Goal: Task Accomplishment & Management: Use online tool/utility

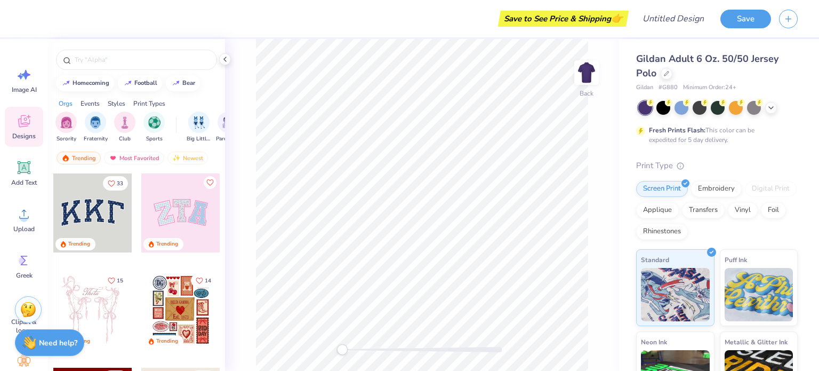
click at [113, 59] on input "text" at bounding box center [142, 59] width 137 height 11
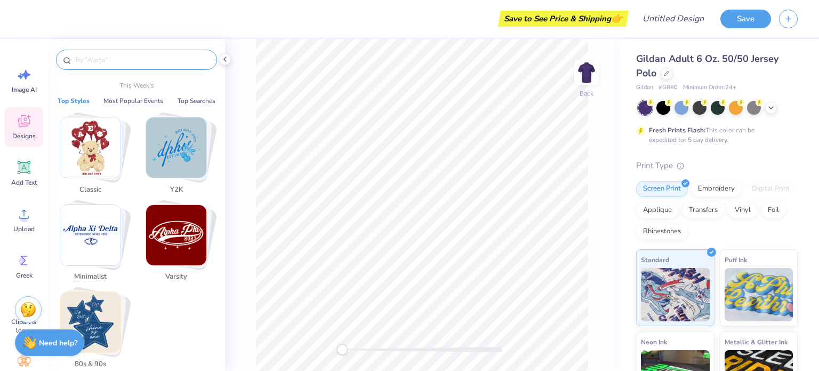
click at [22, 260] on circle at bounding box center [22, 260] width 7 height 7
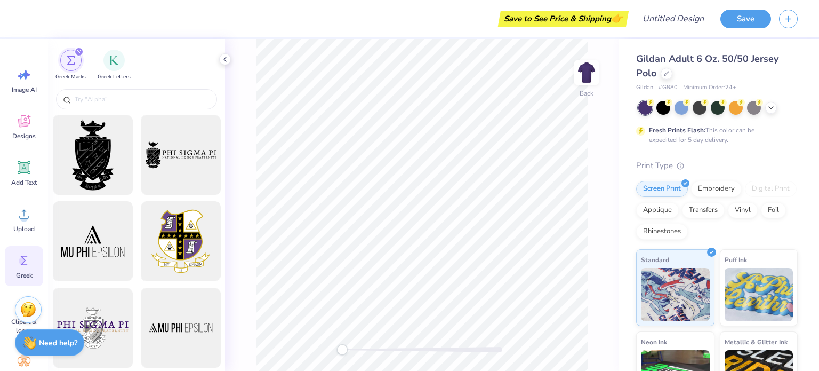
click at [102, 99] on input "text" at bounding box center [142, 99] width 137 height 11
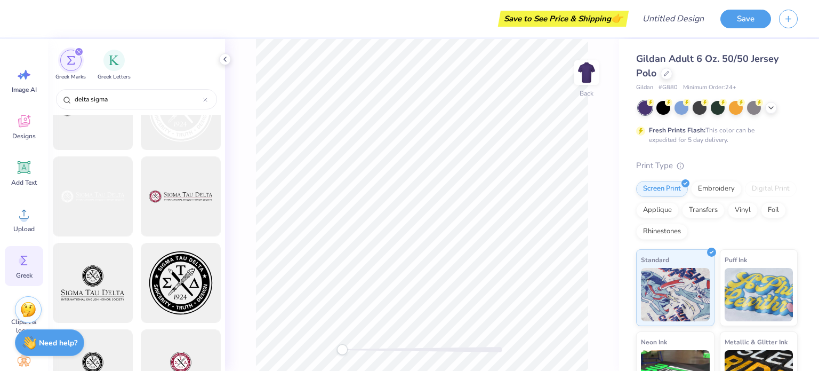
scroll to position [1126, 0]
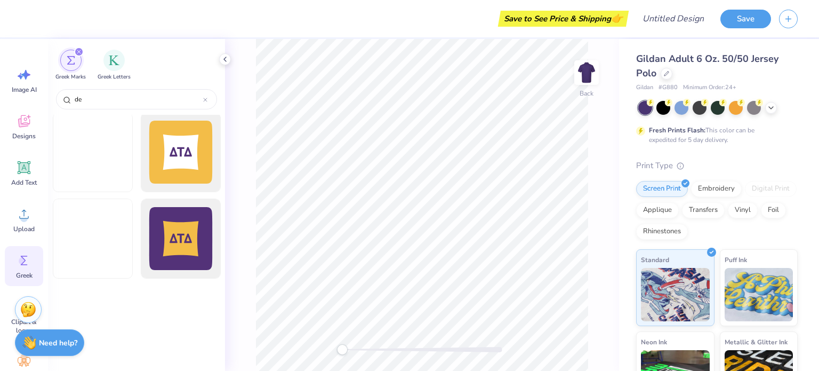
type input "d"
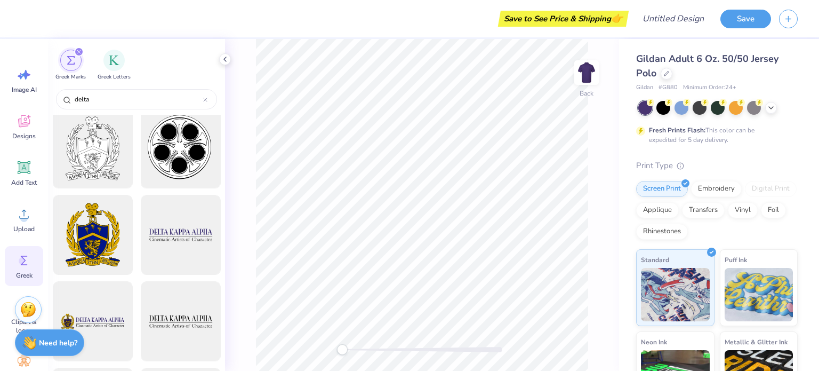
scroll to position [96, 0]
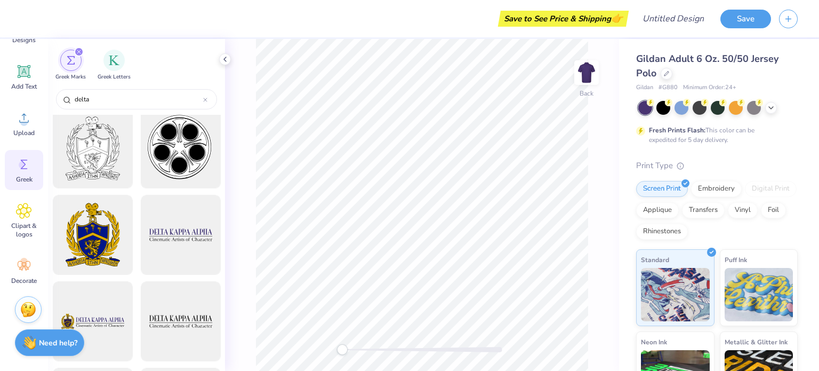
type input "delta"
click at [32, 222] on span "Clipart & logos" at bounding box center [23, 229] width 35 height 17
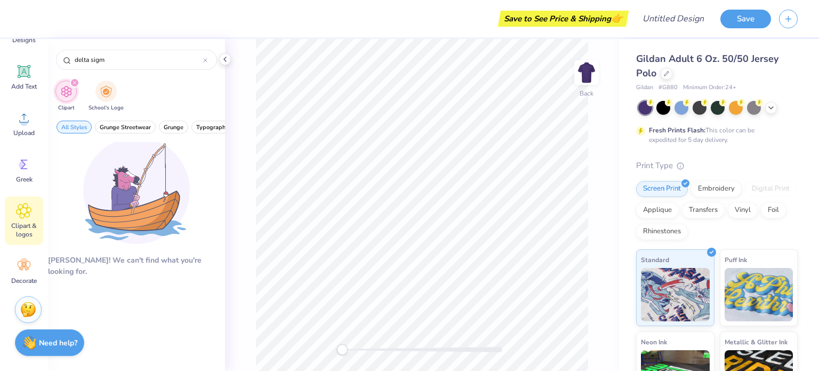
type input "delta sigm"
click at [36, 262] on div "Decorate" at bounding box center [24, 271] width 38 height 40
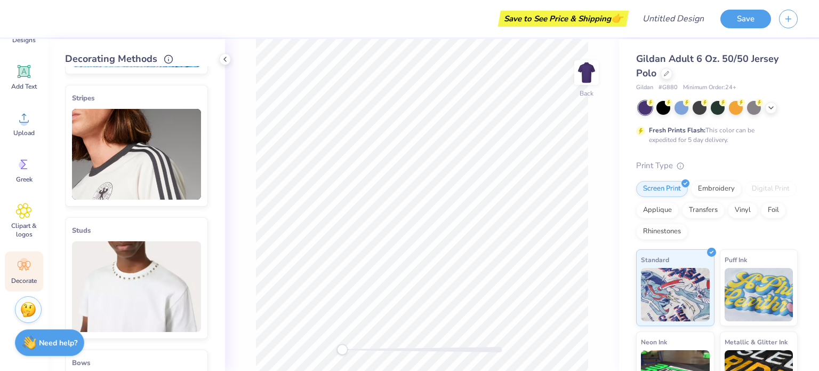
scroll to position [120, 0]
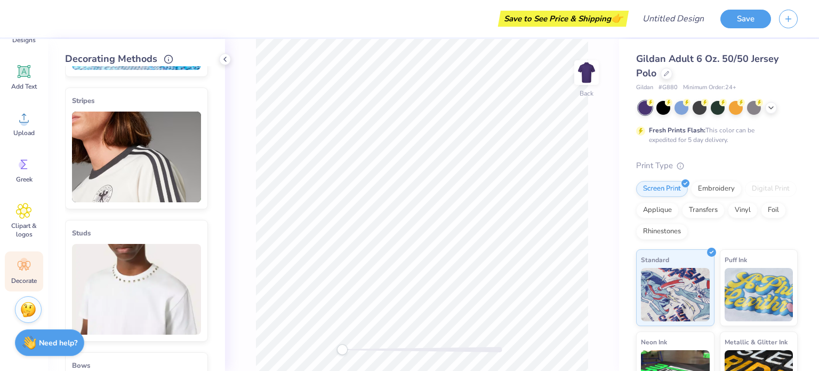
click at [145, 250] on img at bounding box center [136, 289] width 129 height 91
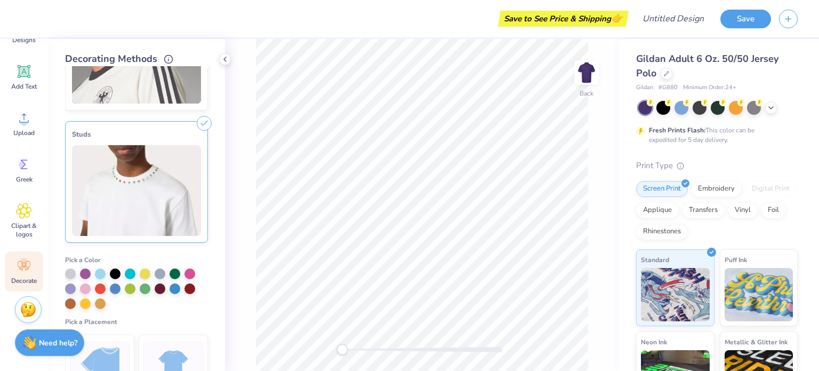
scroll to position [222, 0]
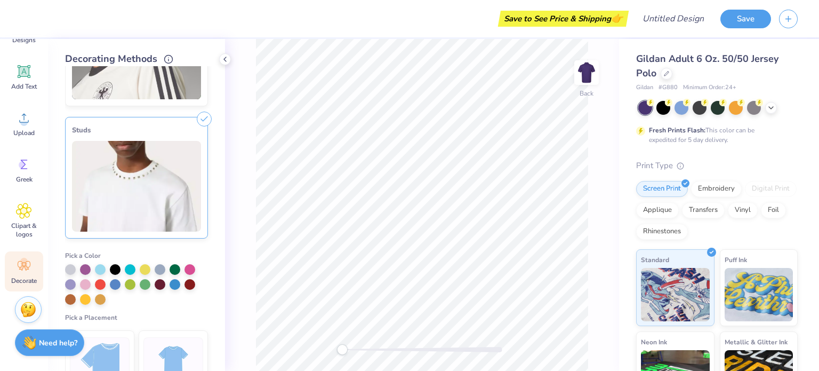
click at [146, 270] on div at bounding box center [145, 269] width 11 height 11
click at [85, 298] on div at bounding box center [85, 299] width 11 height 11
click at [69, 269] on div at bounding box center [70, 269] width 11 height 11
click at [105, 264] on div at bounding box center [100, 269] width 11 height 11
click at [149, 161] on img at bounding box center [136, 186] width 129 height 91
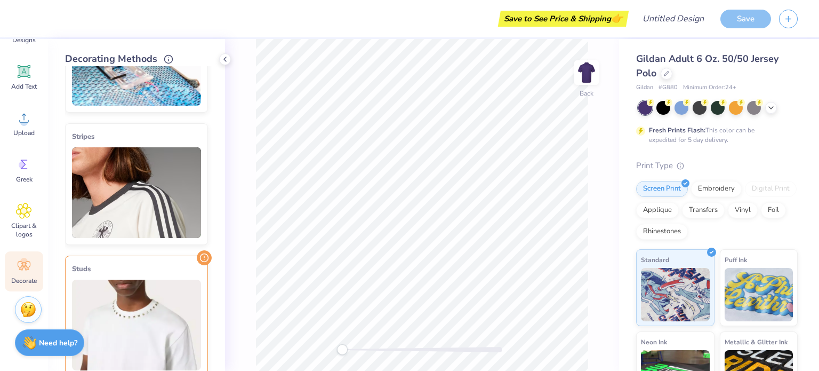
scroll to position [83, 0]
click at [179, 232] on img at bounding box center [136, 193] width 129 height 91
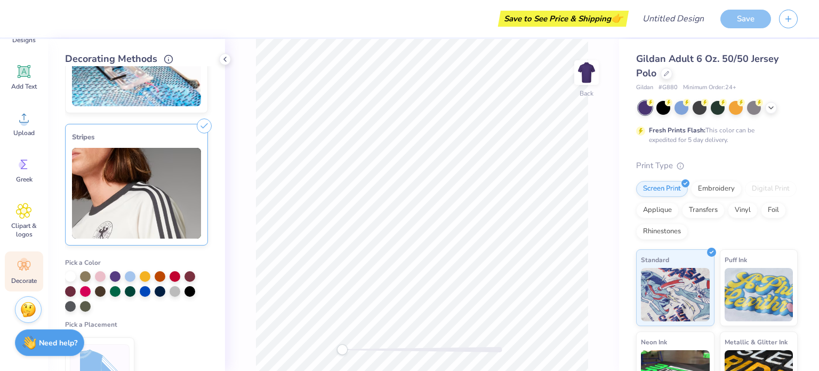
click at [149, 275] on div at bounding box center [145, 276] width 11 height 11
click at [154, 227] on img at bounding box center [136, 193] width 129 height 91
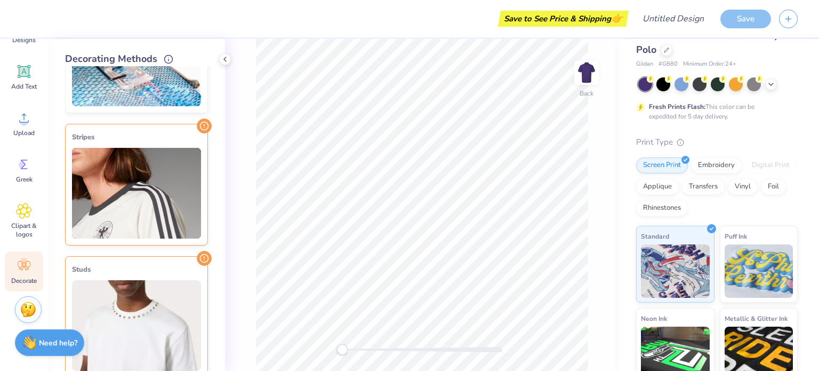
scroll to position [0, 0]
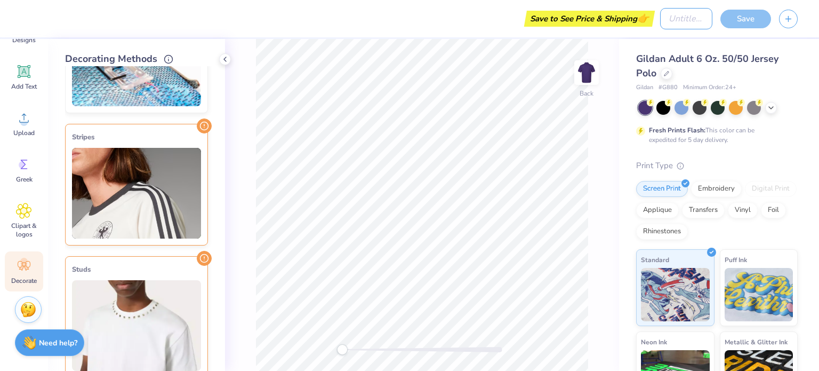
click at [669, 18] on input "Design Title" at bounding box center [687, 18] width 52 height 21
click at [33, 169] on div "Greek" at bounding box center [24, 170] width 38 height 40
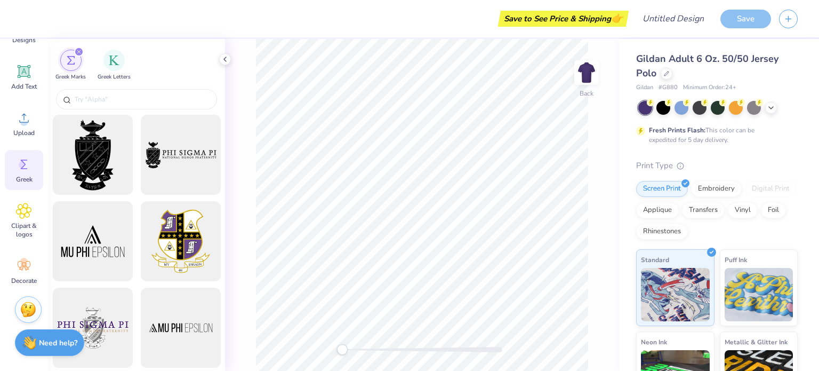
click at [110, 61] on img "filter for Greek Letters" at bounding box center [114, 60] width 11 height 11
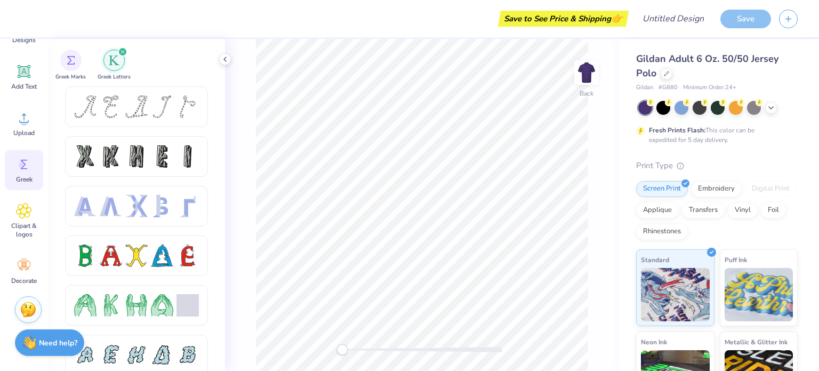
click at [73, 76] on span "Greek Marks" at bounding box center [70, 77] width 30 height 8
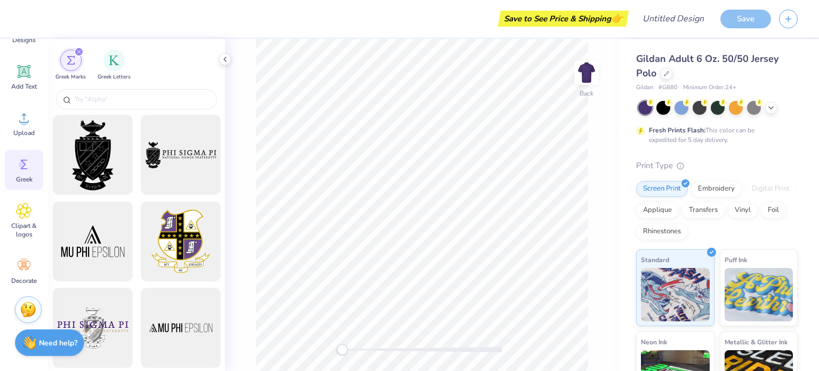
click at [15, 88] on span "Add Text" at bounding box center [24, 86] width 26 height 9
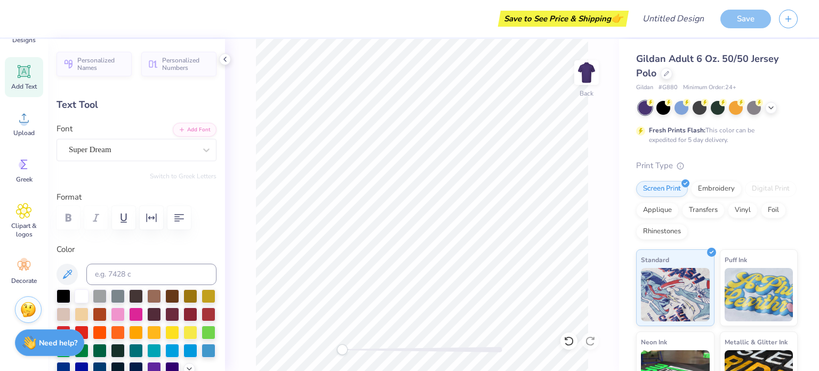
click at [166, 149] on div "Super Dream" at bounding box center [132, 149] width 129 height 17
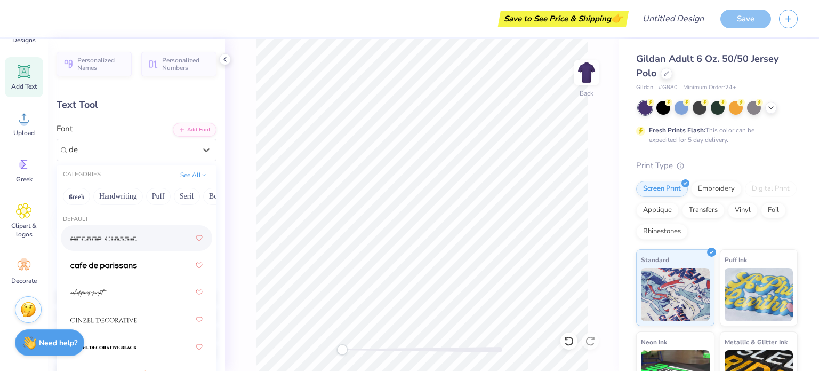
click at [86, 198] on button "Greek" at bounding box center [76, 196] width 27 height 17
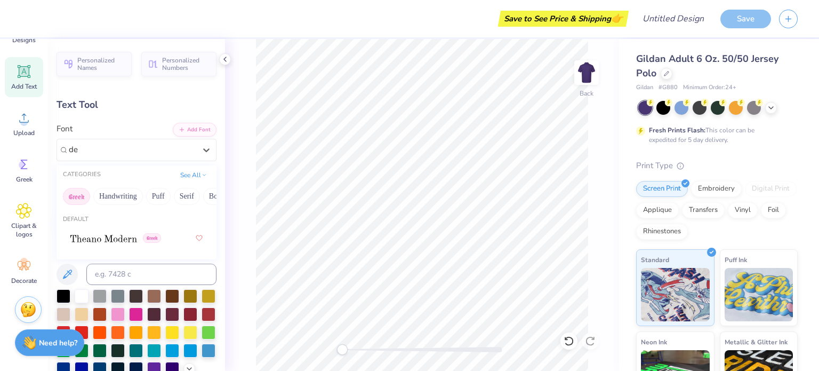
click at [108, 195] on button "Handwriting" at bounding box center [118, 196] width 50 height 17
type input "d"
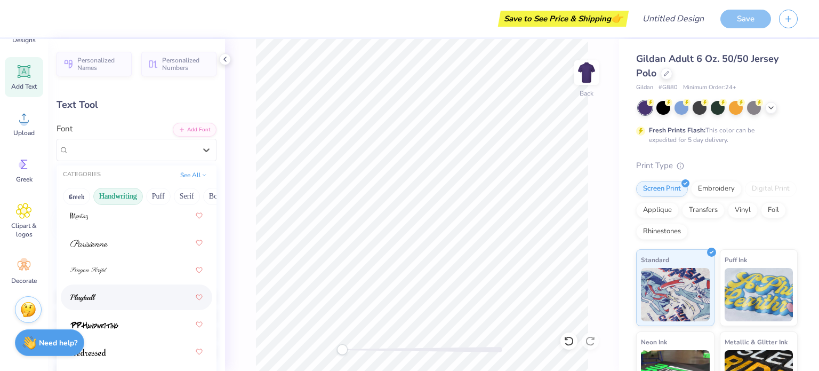
scroll to position [466, 0]
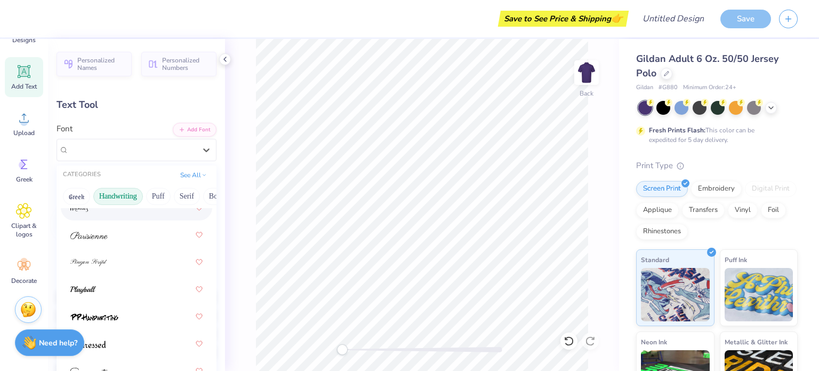
click at [79, 199] on button "Greek" at bounding box center [76, 196] width 27 height 17
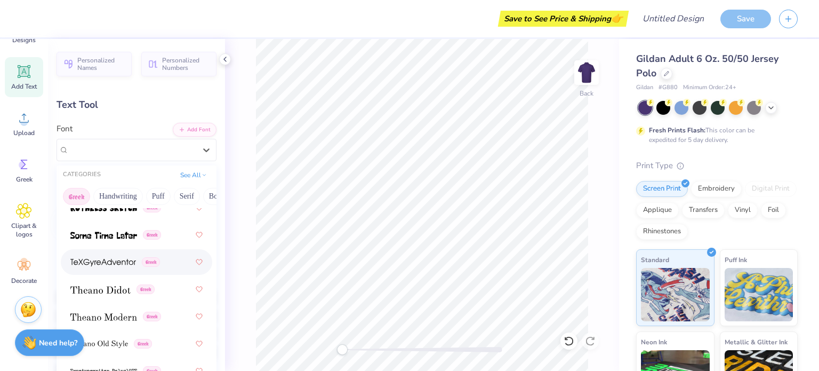
scroll to position [179, 0]
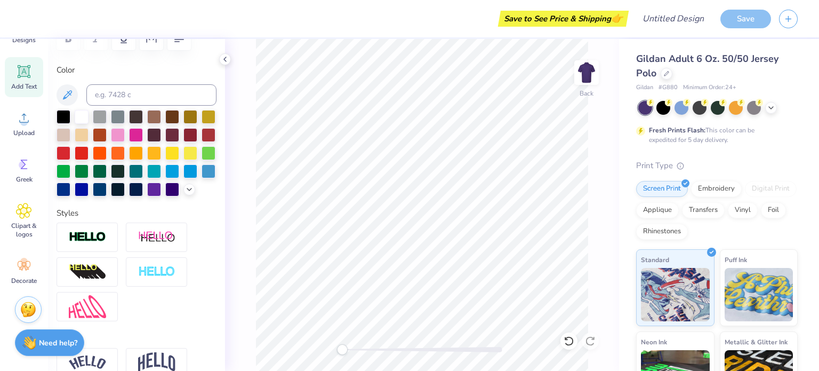
drag, startPoint x: 110, startPoint y: 248, endPoint x: 83, endPoint y: 232, distance: 32.0
click at [83, 232] on div "Styles" at bounding box center [137, 264] width 160 height 115
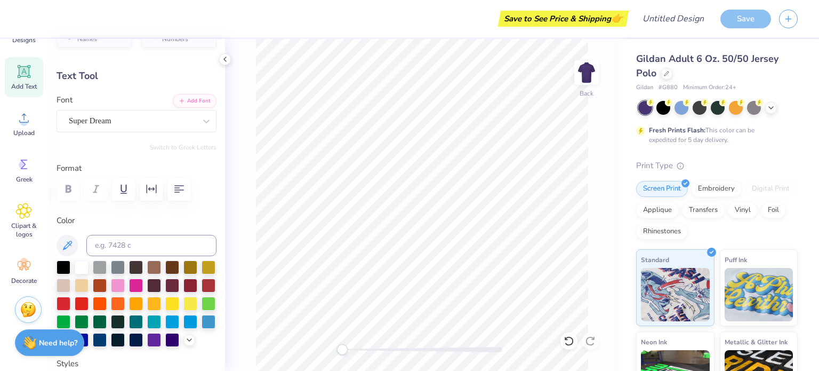
scroll to position [28, 0]
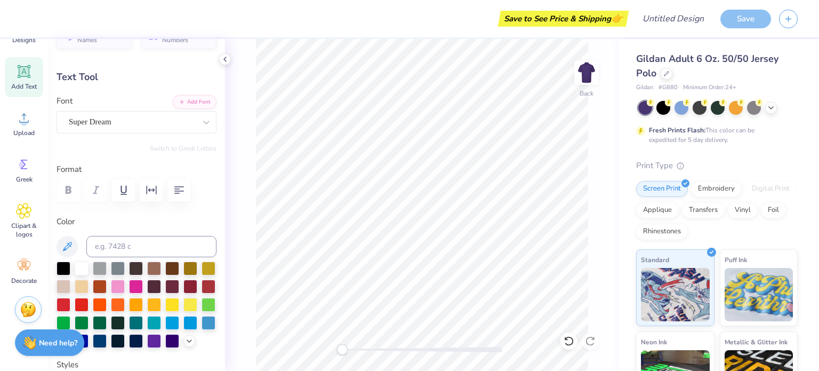
click at [107, 131] on div "Super Dream" at bounding box center [137, 122] width 160 height 22
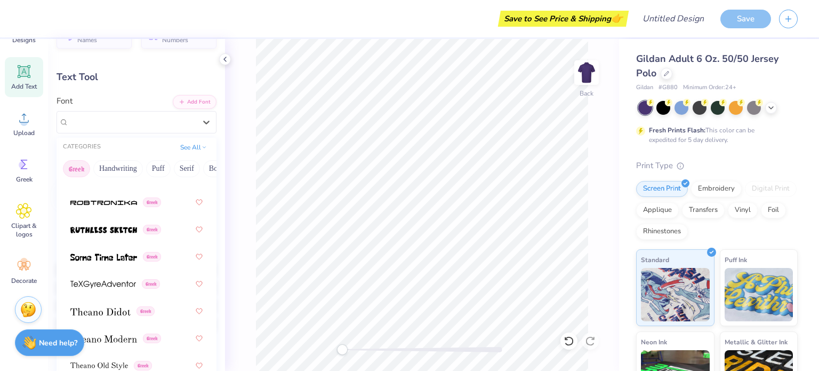
scroll to position [992, 0]
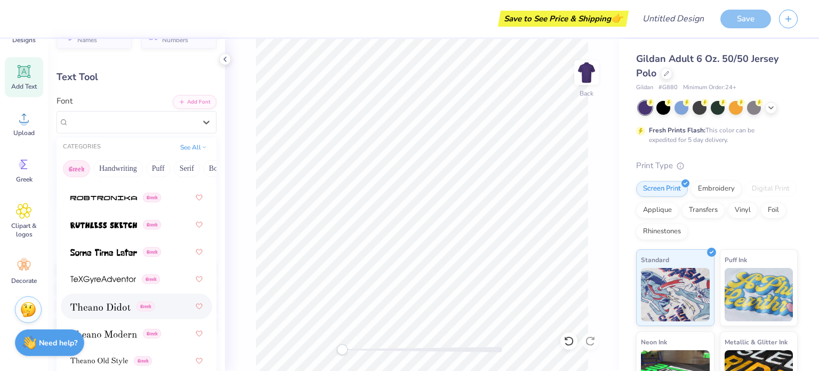
click at [129, 303] on img at bounding box center [100, 306] width 60 height 7
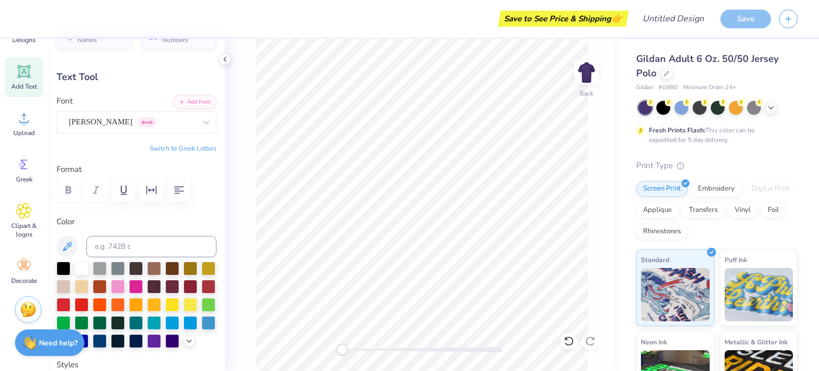
scroll to position [9, 1]
type textarea "\"
click at [194, 149] on button "Switch to Greek Letters" at bounding box center [183, 148] width 67 height 9
click at [182, 146] on button "Switch to Normal Letters" at bounding box center [180, 148] width 71 height 9
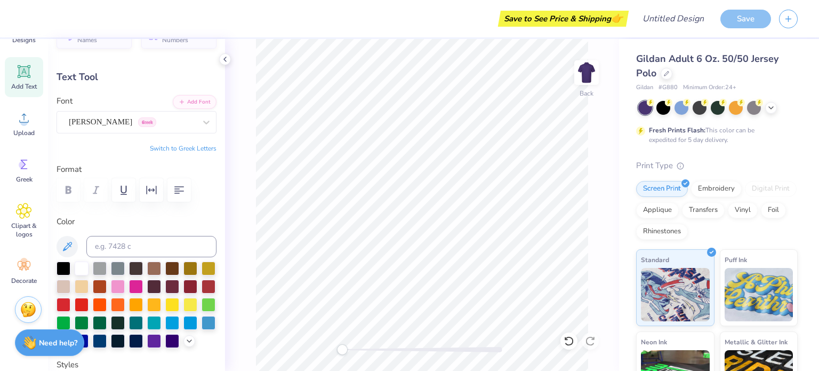
click at [184, 148] on button "Switch to Greek Letters" at bounding box center [183, 148] width 67 height 9
type textarea "δ"
type textarea "δελτα"
click at [722, 187] on div "Embroidery" at bounding box center [716, 189] width 51 height 16
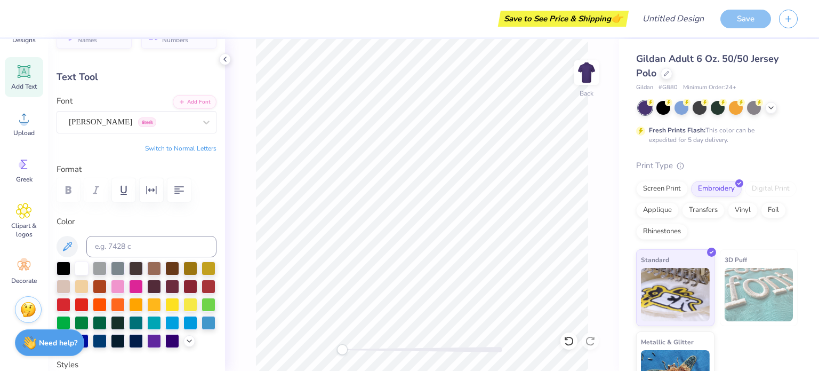
type textarea "δ"
click at [191, 147] on button "Switch to Normal Letters" at bounding box center [180, 148] width 71 height 9
click at [191, 147] on button "Switch to Greek Letters" at bounding box center [183, 148] width 67 height 9
click at [191, 147] on button "Switch to Normal Letters" at bounding box center [180, 148] width 71 height 9
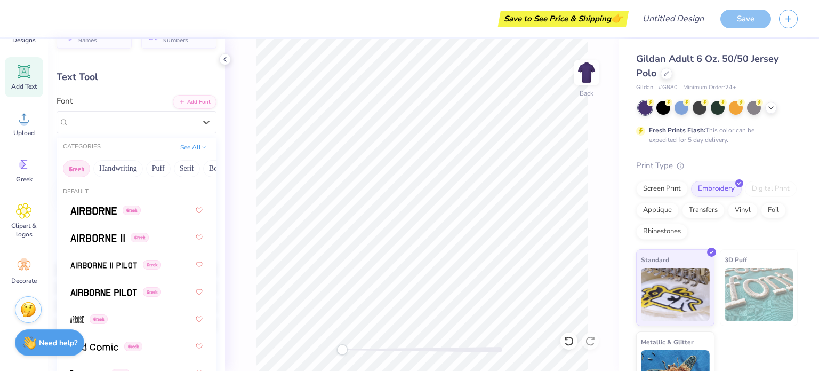
click at [175, 112] on div "Theano Didot Greek" at bounding box center [137, 122] width 160 height 22
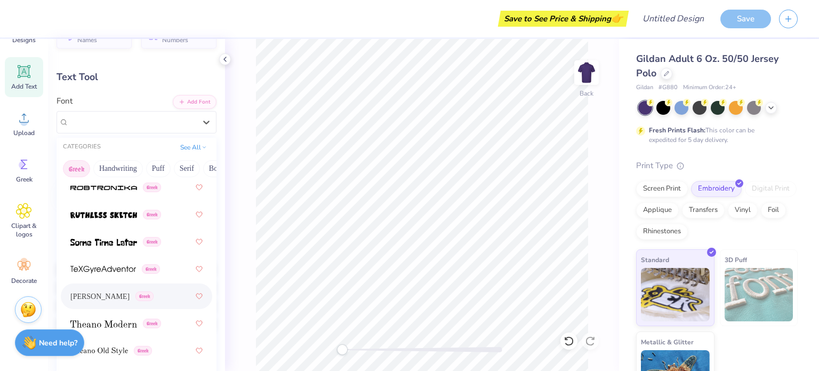
scroll to position [1003, 0]
click at [128, 245] on span at bounding box center [103, 241] width 67 height 11
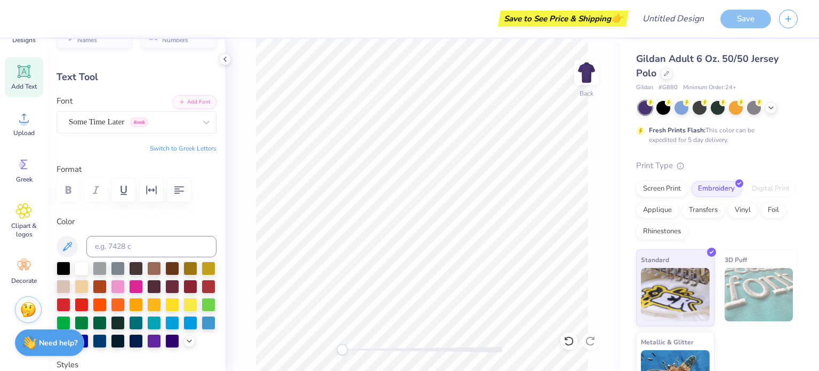
click at [189, 147] on button "Switch to Greek Letters" at bounding box center [183, 148] width 67 height 9
click at [182, 115] on div "Some Time Later Greek" at bounding box center [132, 122] width 129 height 17
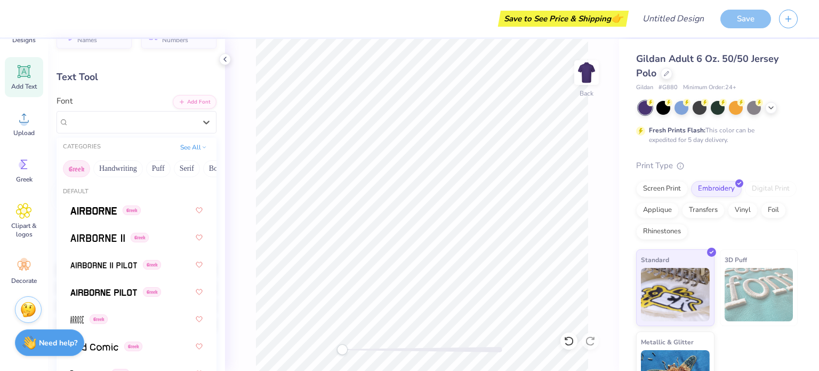
scroll to position [0, 0]
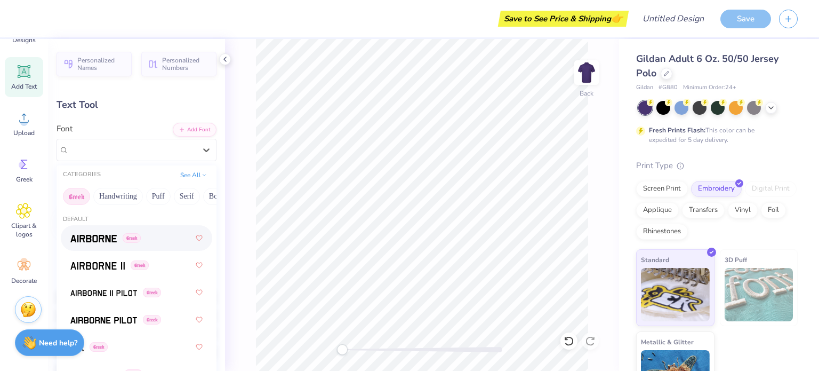
click at [122, 247] on div "Greek" at bounding box center [136, 237] width 132 height 19
click at [201, 149] on icon at bounding box center [206, 150] width 11 height 11
click at [158, 262] on div "Greek" at bounding box center [136, 265] width 132 height 19
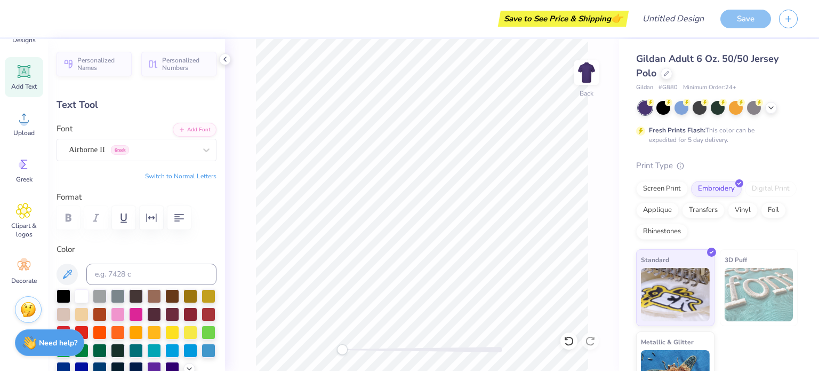
click at [205, 153] on div "Save to See Price & Shipping 👉 Design Title Save Image AI Designs Add Text Uplo…" at bounding box center [409, 185] width 819 height 371
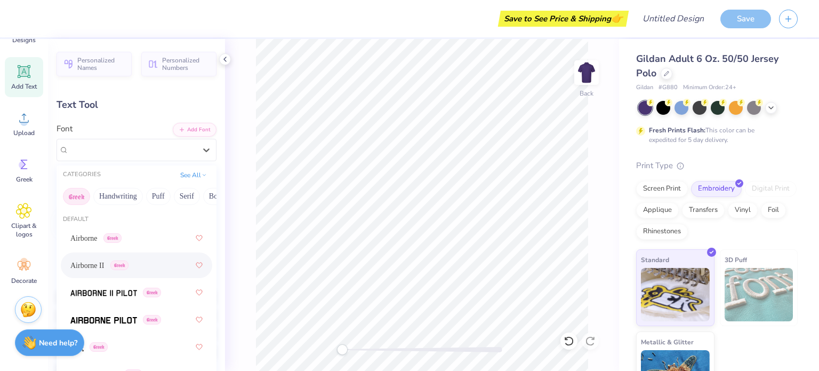
click at [186, 144] on div "Airborne II Greek" at bounding box center [132, 149] width 129 height 17
click at [139, 294] on div "Greek" at bounding box center [115, 292] width 91 height 11
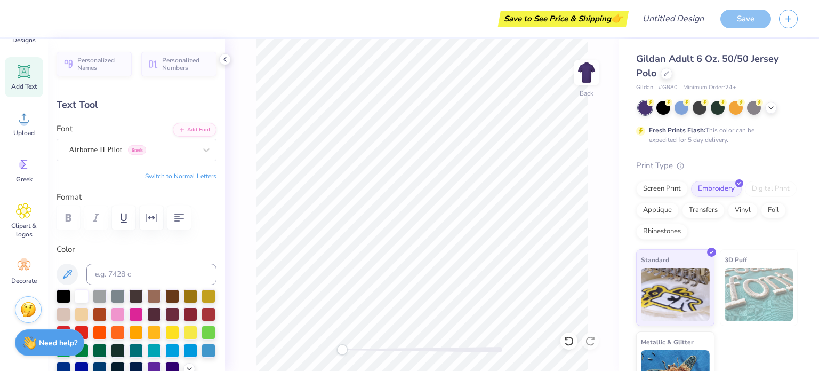
scroll to position [9, 2]
type textarea "δ"
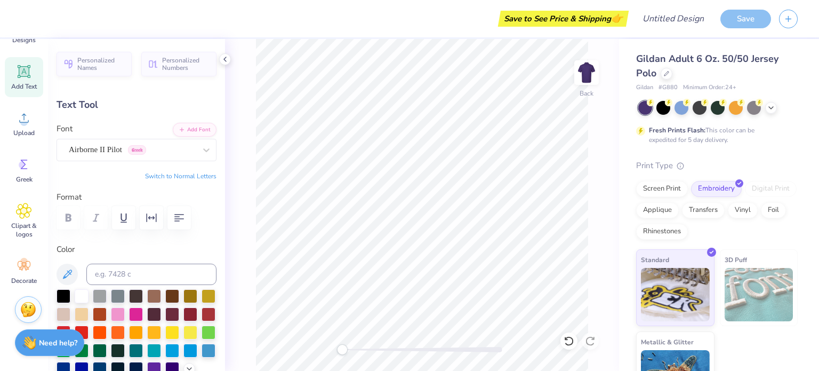
click at [107, 157] on div "Airborne II Pilot Greek" at bounding box center [137, 150] width 160 height 22
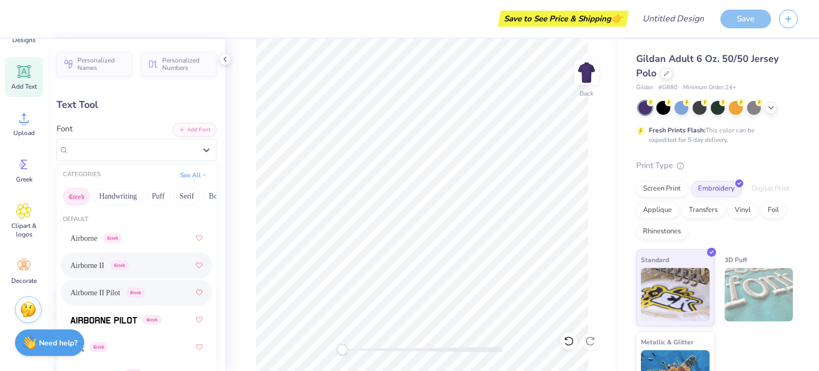
scroll to position [204, 0]
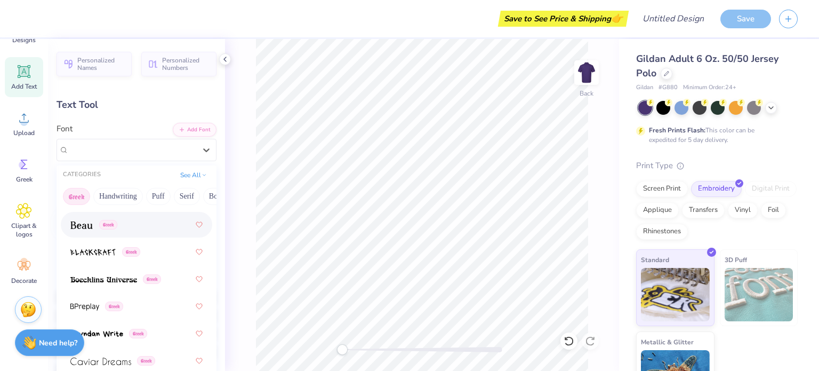
click at [115, 232] on div "Greek" at bounding box center [136, 224] width 132 height 19
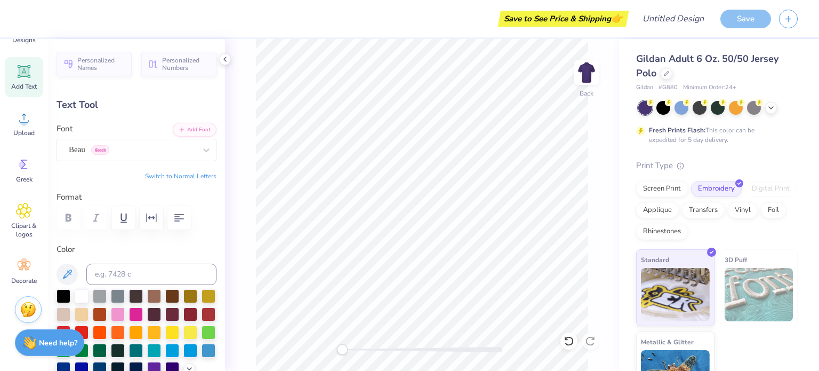
click at [30, 61] on div "Add Text" at bounding box center [24, 77] width 38 height 40
type textarea "T"
type textarea "delta"
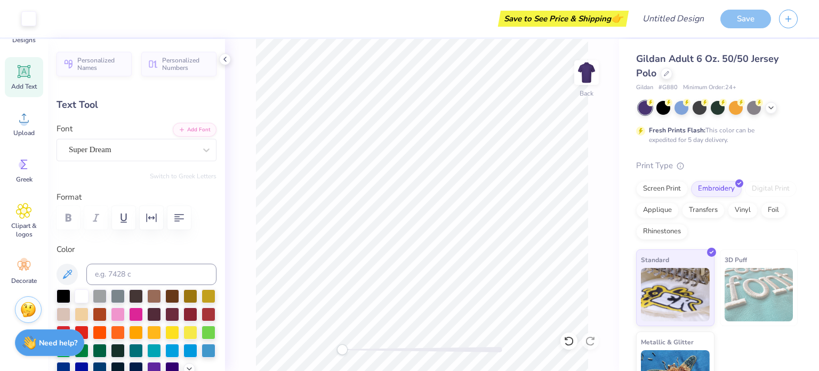
type input "5.71"
type input "12.39"
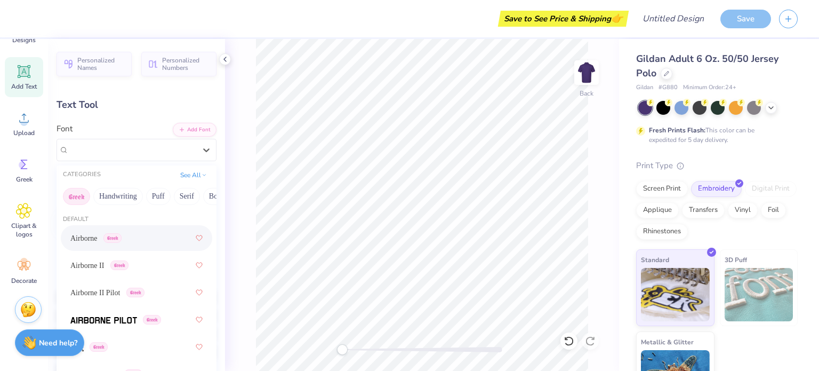
click at [179, 154] on div "Super Dream" at bounding box center [132, 149] width 129 height 17
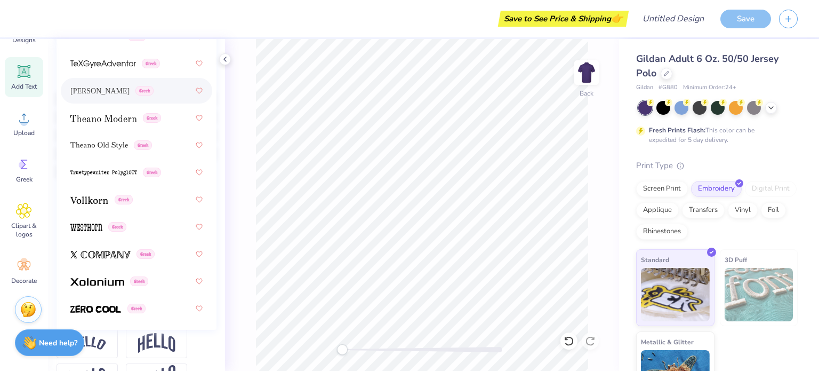
scroll to position [181, 0]
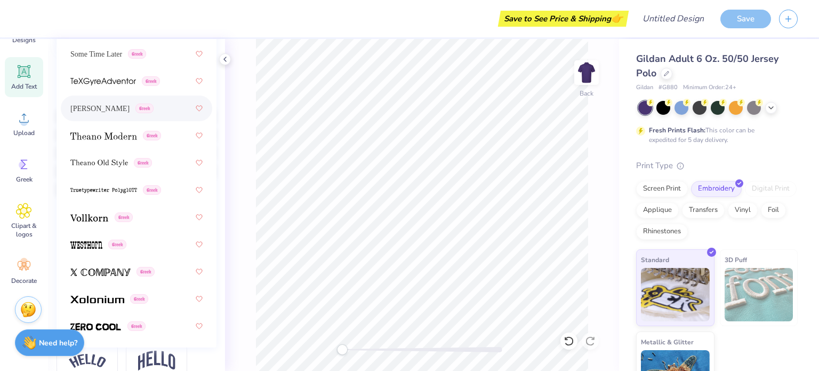
click at [149, 115] on div "Theano Didot Greek" at bounding box center [136, 108] width 132 height 19
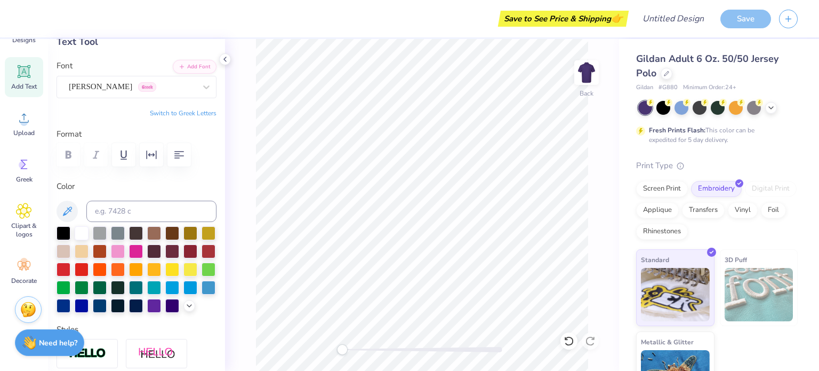
scroll to position [62, 0]
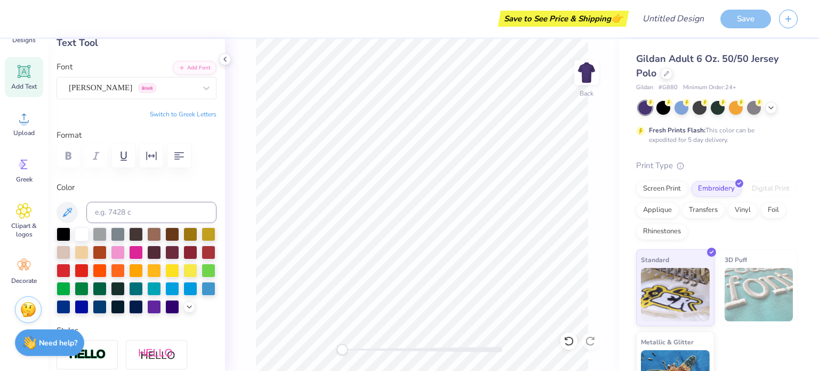
click at [180, 107] on div "Personalized Names Personalized Numbers Text Tool Add Font Font Theano Didot Gr…" at bounding box center [136, 205] width 177 height 332
click at [182, 113] on button "Switch to Greek Letters" at bounding box center [183, 114] width 67 height 9
click at [182, 113] on button "Switch to Normal Letters" at bounding box center [180, 114] width 71 height 9
click at [181, 113] on button "Switch to Greek Letters" at bounding box center [183, 114] width 67 height 9
click at [181, 114] on button "Switch to Normal Letters" at bounding box center [180, 114] width 71 height 9
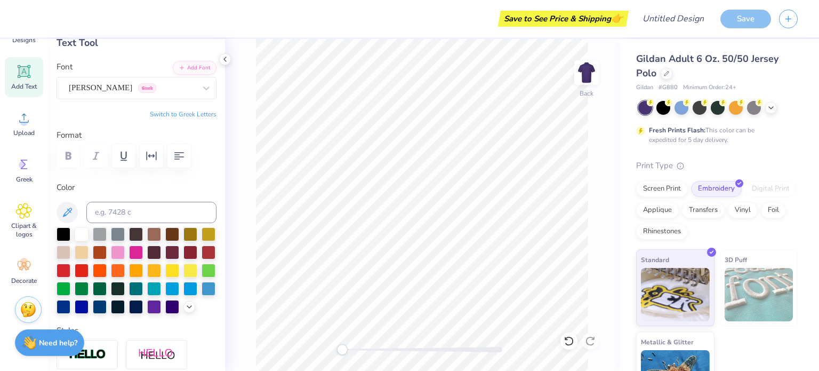
click at [160, 83] on div "Theano Didot Greek" at bounding box center [132, 87] width 129 height 17
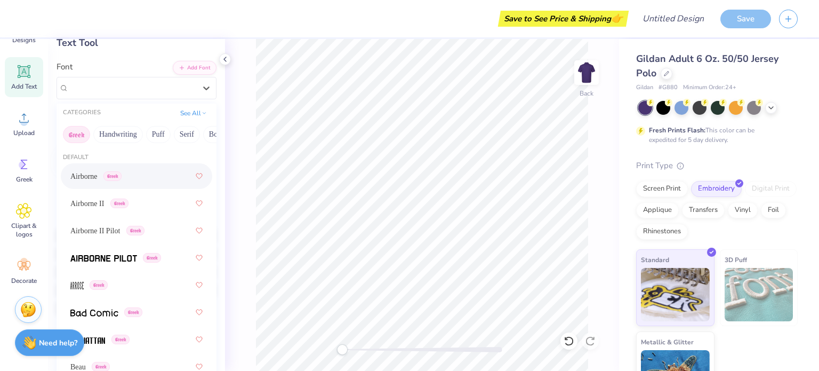
click at [149, 178] on div "Airborne Greek" at bounding box center [136, 175] width 132 height 19
click at [170, 97] on div "Airborne Greek" at bounding box center [137, 88] width 160 height 22
click at [161, 190] on div "Airborne II Greek" at bounding box center [137, 203] width 152 height 26
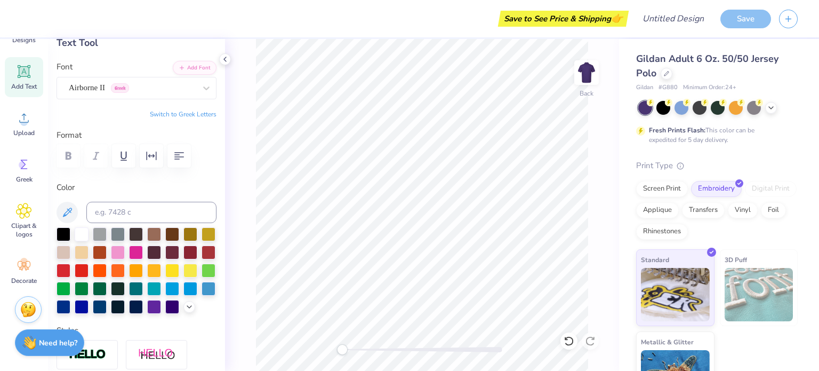
click at [184, 110] on button "Switch to Greek Letters" at bounding box center [183, 114] width 67 height 9
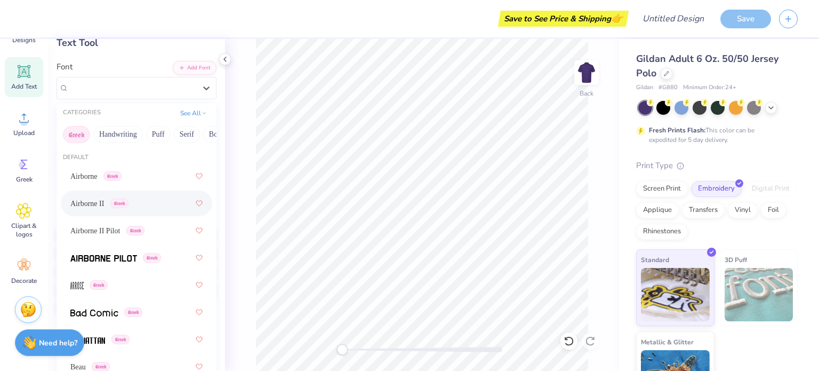
click at [160, 93] on div at bounding box center [132, 88] width 127 height 14
click at [140, 221] on div "Airborne II Pilot Greek" at bounding box center [136, 230] width 132 height 19
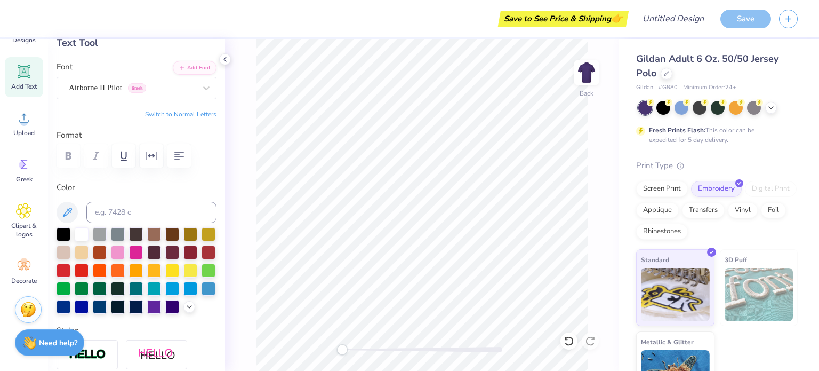
click at [144, 92] on div "Airborne II Pilot Greek" at bounding box center [132, 87] width 129 height 17
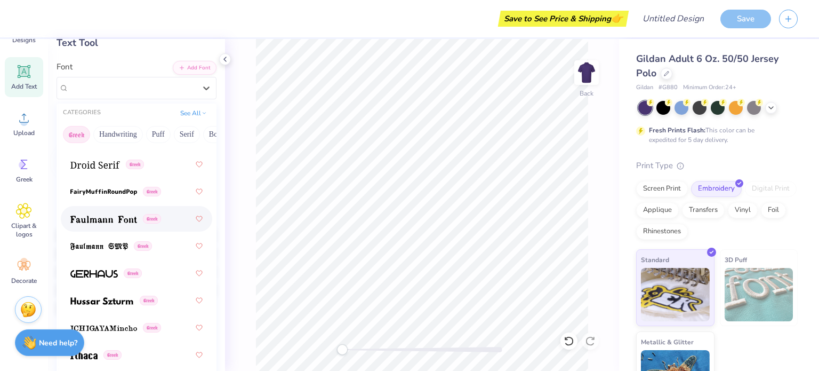
scroll to position [446, 0]
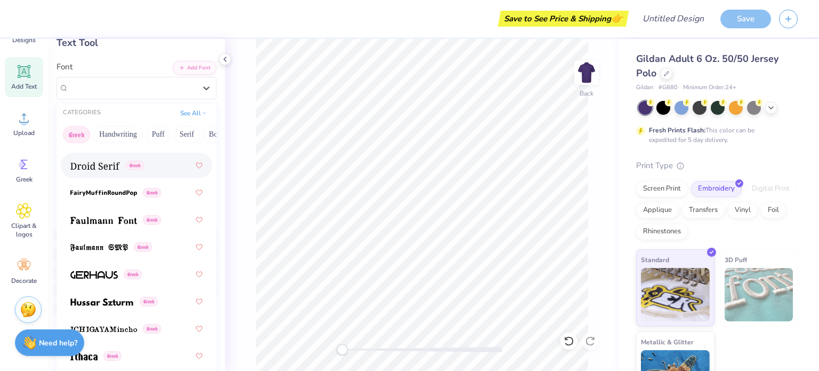
click at [139, 163] on span "Greek" at bounding box center [135, 166] width 18 height 10
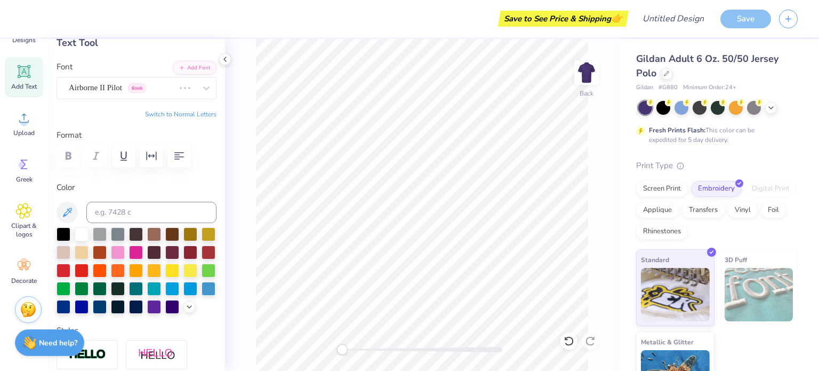
scroll to position [9, 1]
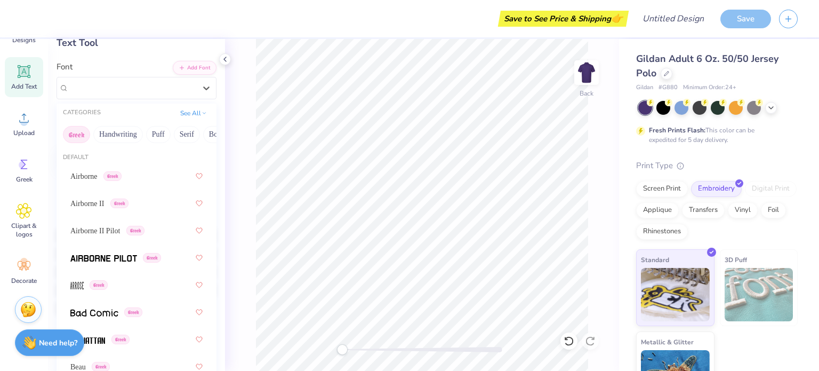
click at [166, 93] on div "Droid Serif Greek" at bounding box center [132, 87] width 129 height 17
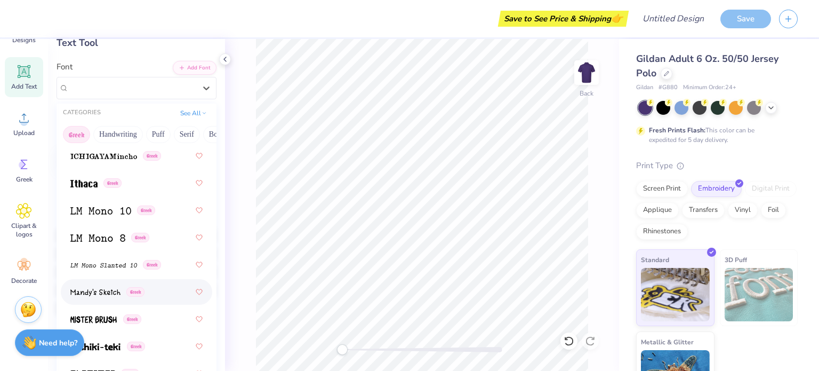
scroll to position [900, 0]
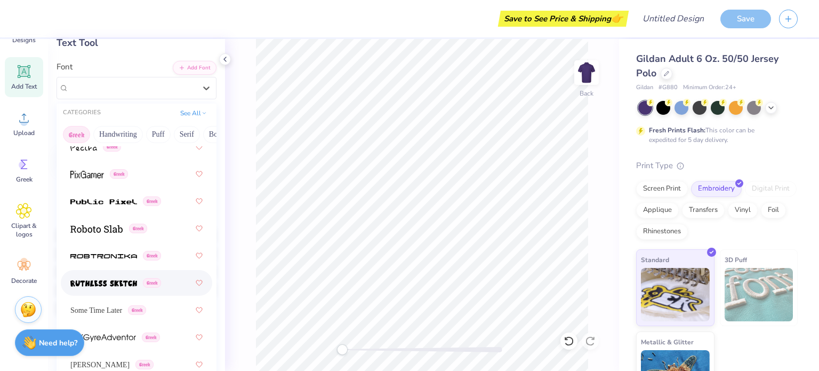
click at [140, 281] on div "Greek" at bounding box center [115, 282] width 91 height 11
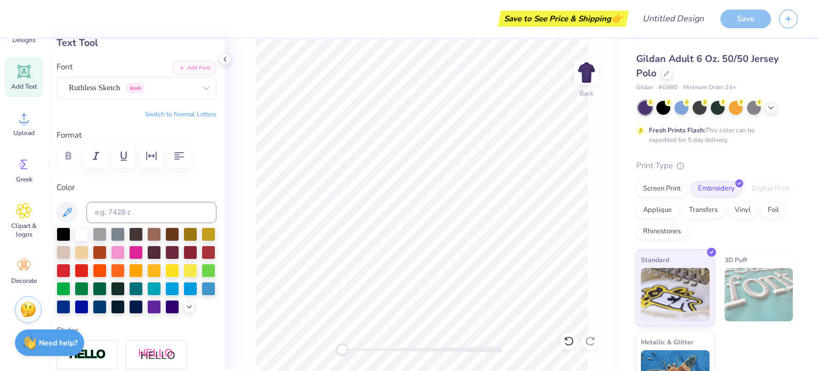
click at [159, 101] on div "Personalized Names Personalized Numbers Text Tool Add Font Font Ruthless Sketch…" at bounding box center [136, 205] width 177 height 332
click at [184, 277] on div at bounding box center [191, 271] width 14 height 14
click at [165, 277] on div at bounding box center [172, 271] width 14 height 14
click at [154, 102] on div "Personalized Names Personalized Numbers Text Tool Add Font Font Ruthless Sketch…" at bounding box center [136, 205] width 177 height 332
click at [154, 100] on div "Personalized Names Personalized Numbers Text Tool Add Font Font Ruthless Sketch…" at bounding box center [136, 205] width 177 height 332
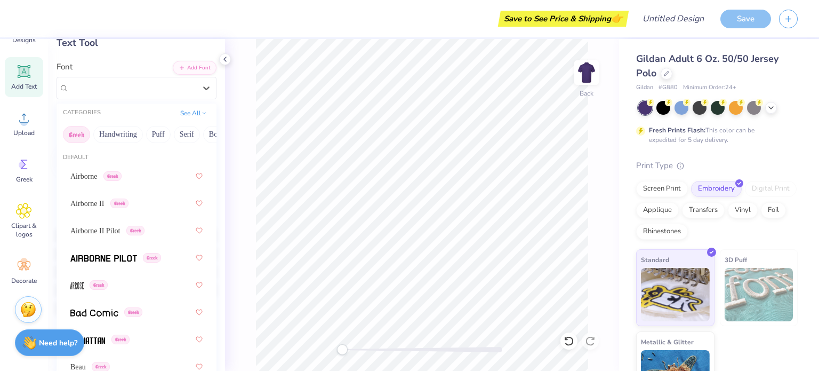
click at [145, 94] on div "Ruthless Sketch Greek" at bounding box center [132, 87] width 129 height 17
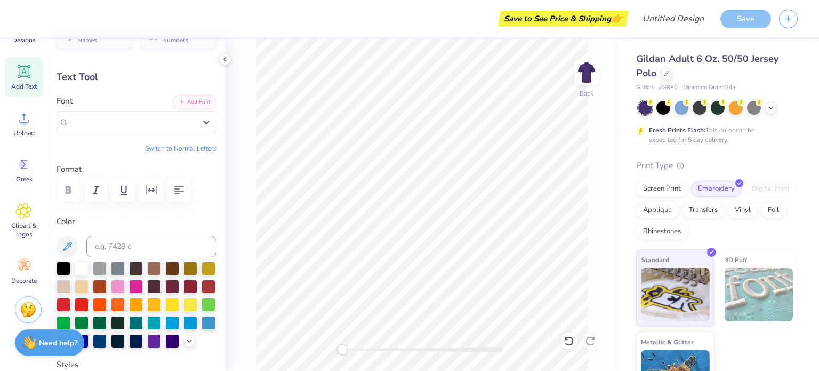
scroll to position [28, 0]
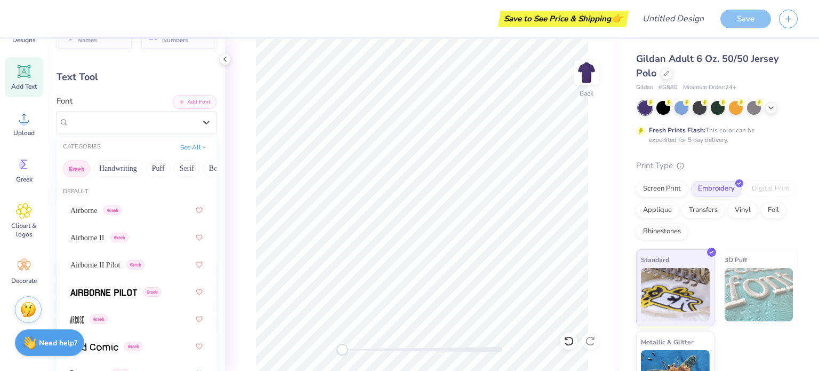
click at [186, 125] on div "Ruthless Sketch Greek" at bounding box center [132, 122] width 127 height 12
click at [145, 123] on span "Greek" at bounding box center [135, 122] width 18 height 10
click at [137, 177] on div "Greek Handwriting Puff Serif Bold Calligraphy Retro Sans Serif Minimal Fantasy …" at bounding box center [137, 168] width 160 height 23
click at [130, 174] on button "Handwriting" at bounding box center [118, 168] width 50 height 17
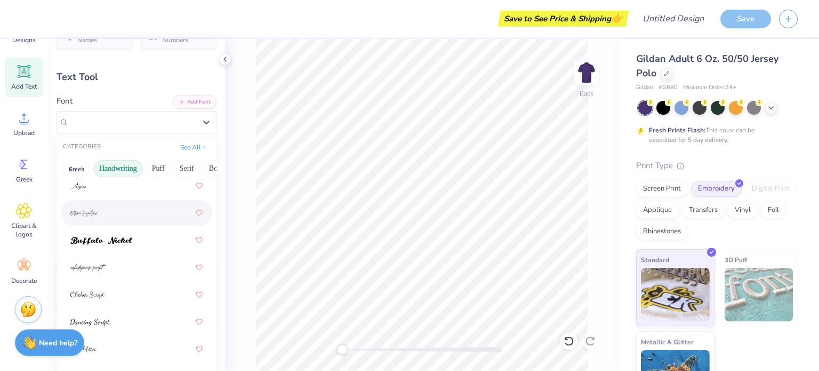
scroll to position [99, 0]
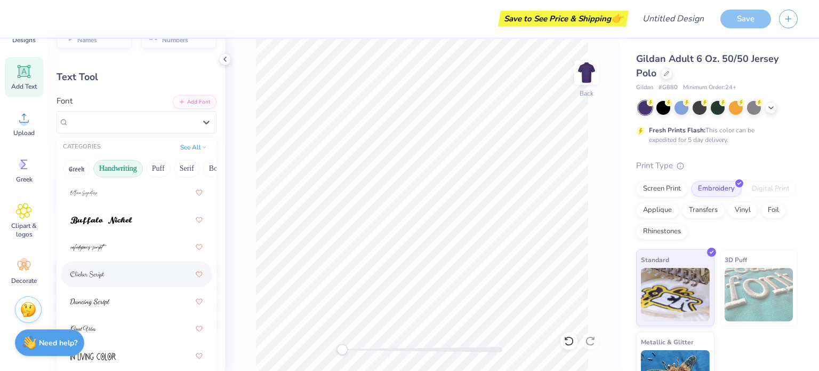
click at [122, 274] on div at bounding box center [136, 274] width 132 height 19
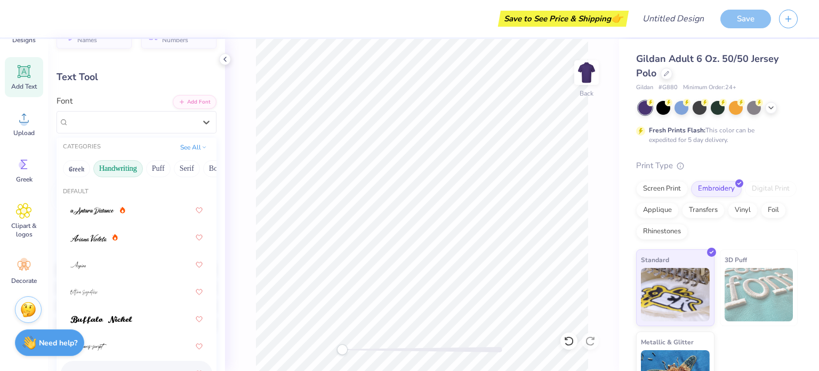
click at [201, 126] on icon at bounding box center [206, 122] width 11 height 11
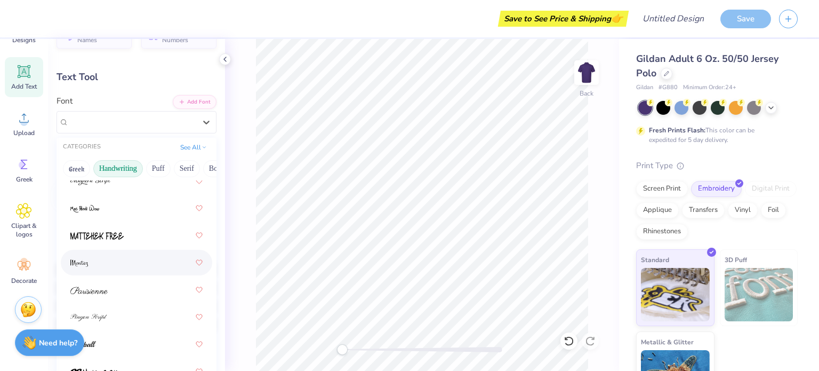
scroll to position [466, 0]
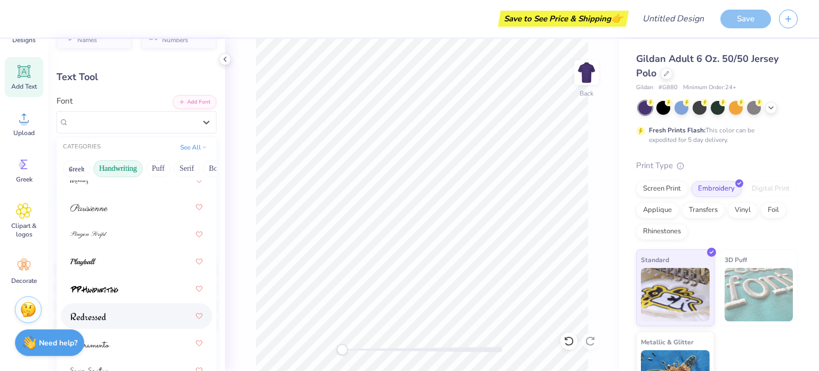
click at [110, 323] on div at bounding box center [136, 315] width 132 height 19
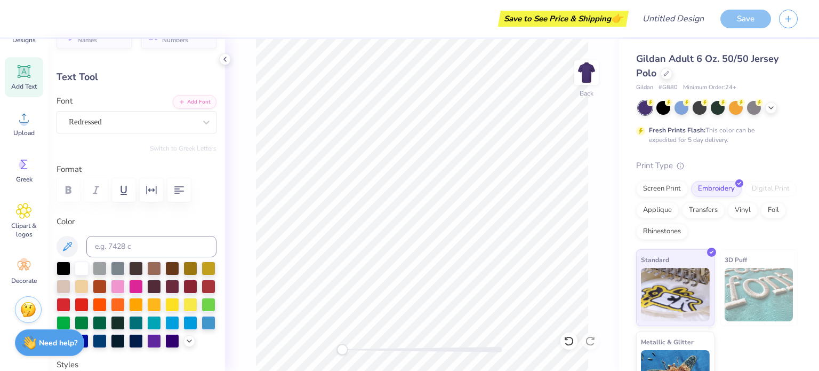
click at [184, 126] on div "Redressed" at bounding box center [132, 122] width 129 height 17
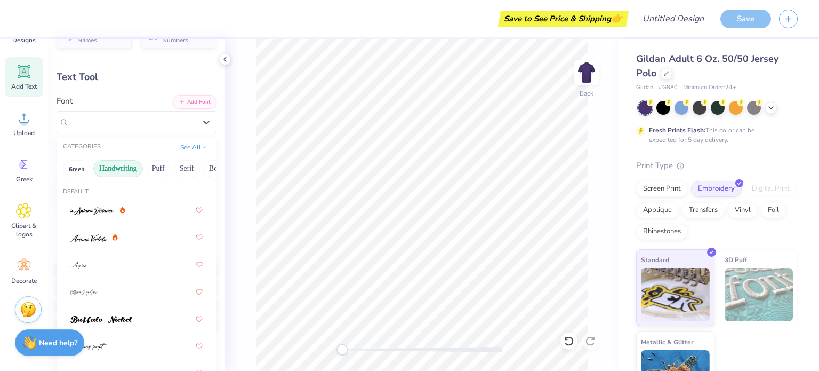
click at [685, 181] on icon at bounding box center [685, 183] width 5 height 5
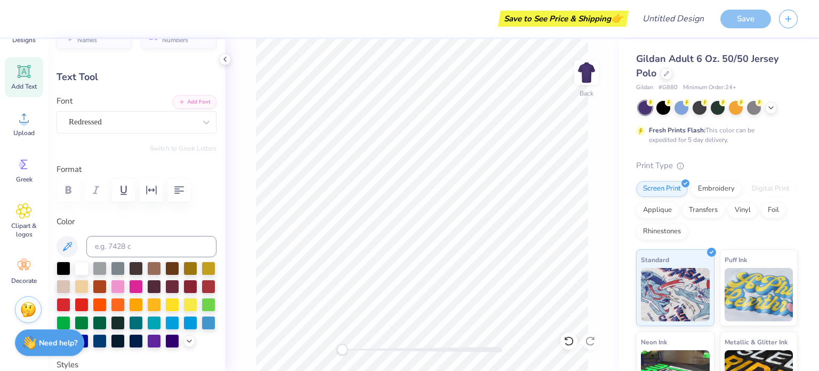
scroll to position [9, 2]
type textarea "d"
type textarea "delta pi theta"
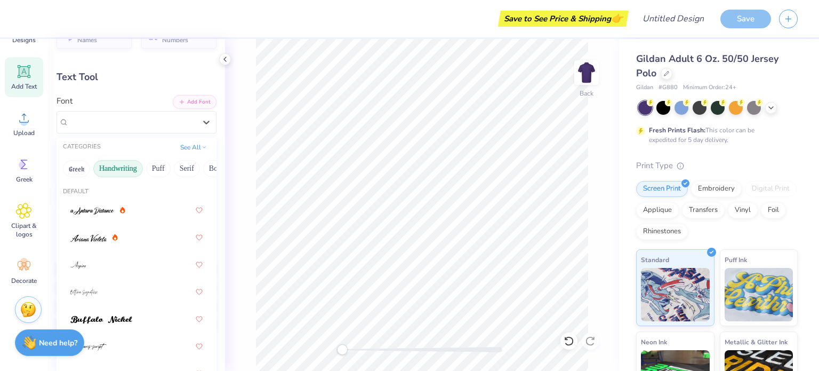
click at [131, 129] on div "Redressed" at bounding box center [132, 122] width 129 height 17
click at [85, 170] on button "Greek" at bounding box center [76, 168] width 27 height 17
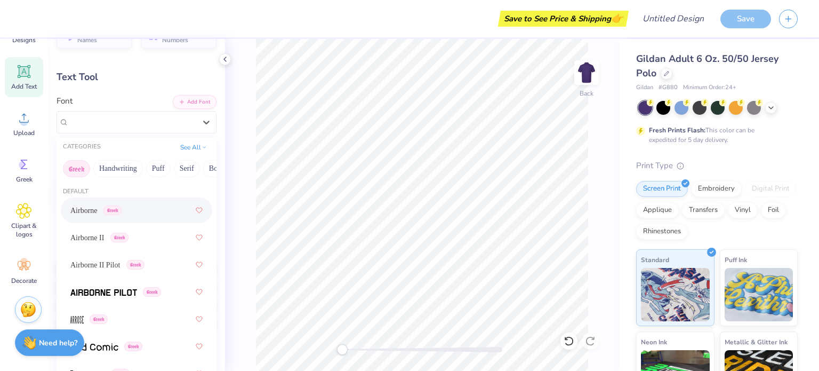
click at [117, 205] on div "Airborne Greek" at bounding box center [95, 210] width 51 height 11
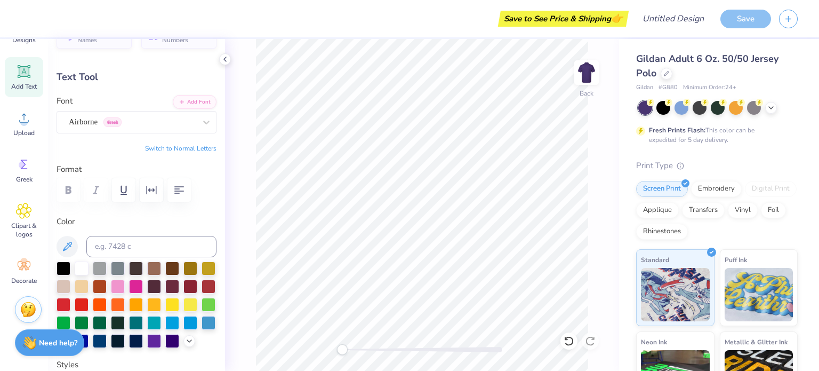
click at [192, 149] on button "Switch to Normal Letters" at bounding box center [180, 148] width 71 height 9
click at [192, 148] on button "Switch to Greek Letters" at bounding box center [183, 148] width 67 height 9
type input "18.44"
type input "1.77"
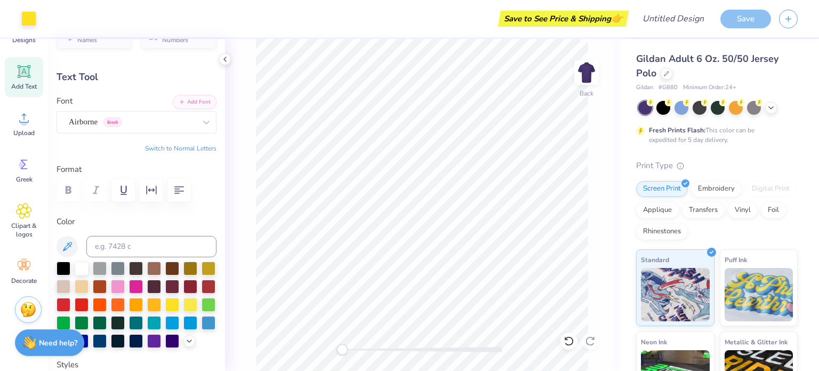
type input "2.11"
type input "10.67"
type input "1.03"
type input "5.25"
click at [679, 209] on div "Applique" at bounding box center [657, 210] width 43 height 16
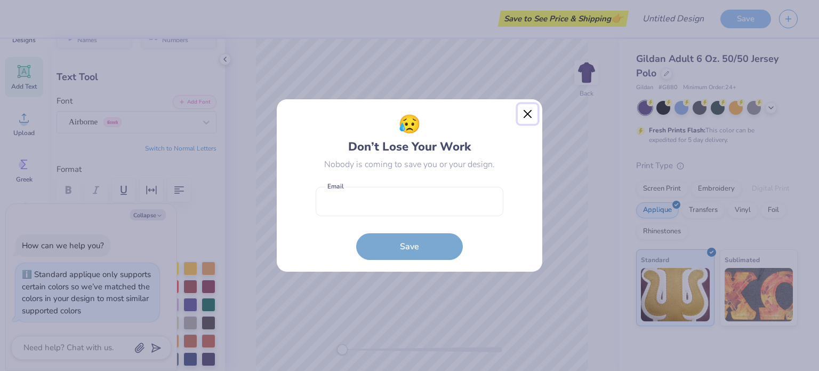
click at [524, 113] on button "Close" at bounding box center [528, 114] width 20 height 20
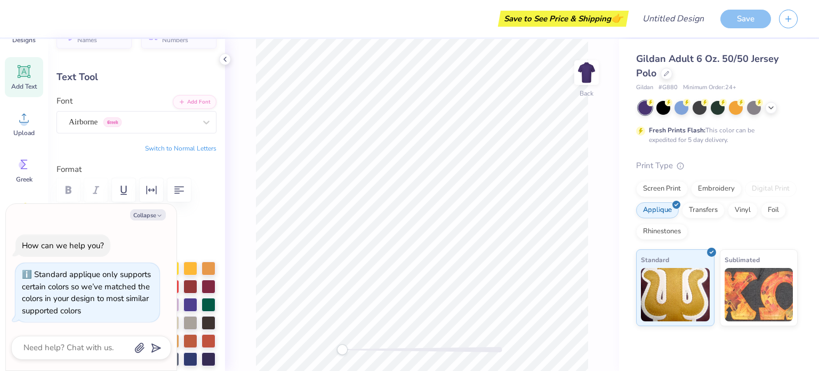
click at [146, 214] on button "Collapse" at bounding box center [148, 214] width 36 height 11
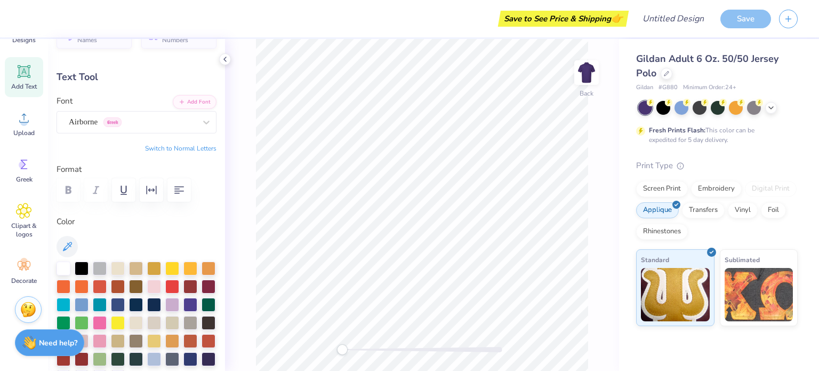
click at [713, 211] on div "Transfers" at bounding box center [703, 210] width 43 height 16
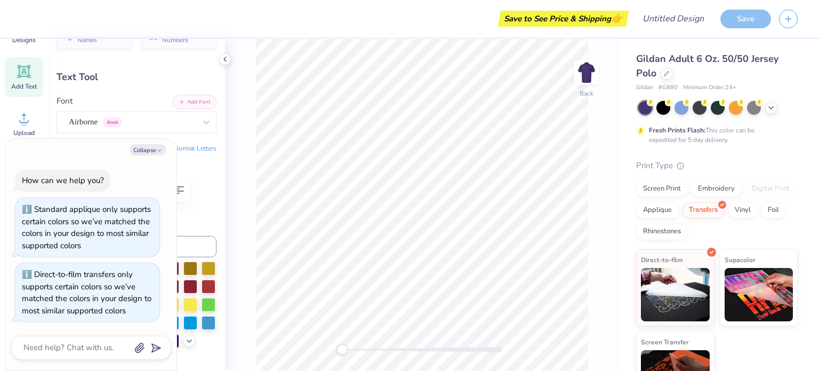
click at [157, 153] on icon "button" at bounding box center [159, 150] width 6 height 6
type textarea "x"
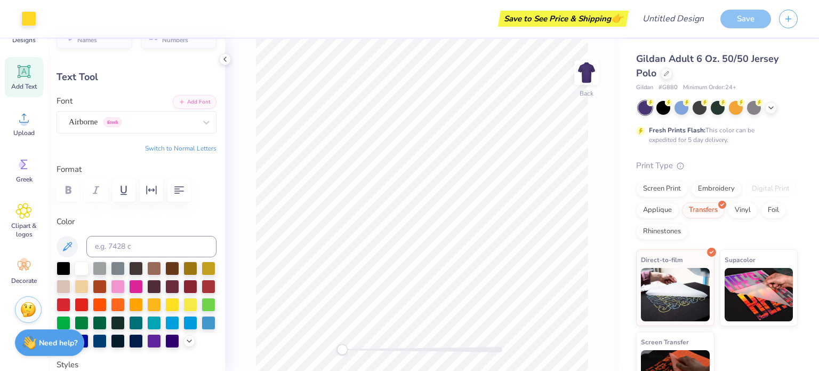
type input "7.25"
type input "0.70"
type input "3.16"
type textarea "ηεα"
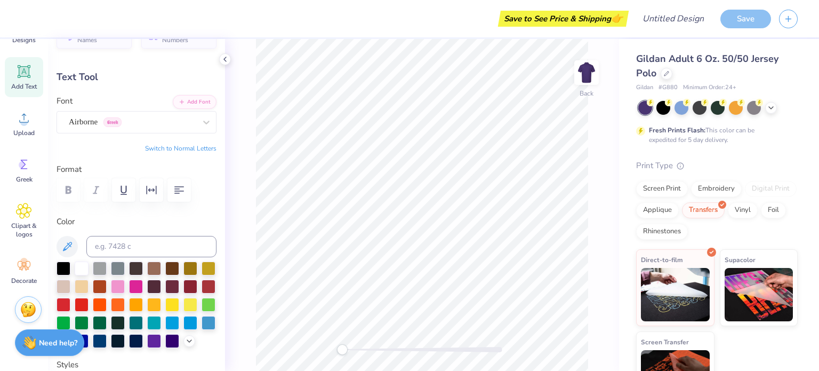
click at [34, 176] on div "Greek" at bounding box center [24, 170] width 38 height 40
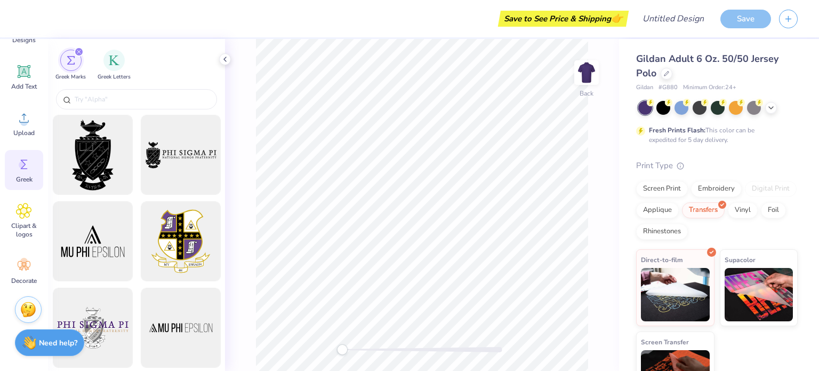
click at [132, 100] on input "text" at bounding box center [142, 99] width 137 height 11
click at [113, 69] on div "filter for Greek Letters" at bounding box center [114, 60] width 21 height 21
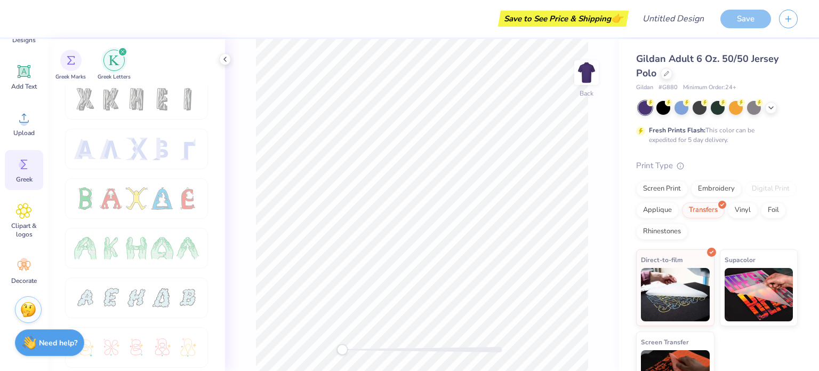
scroll to position [0, 0]
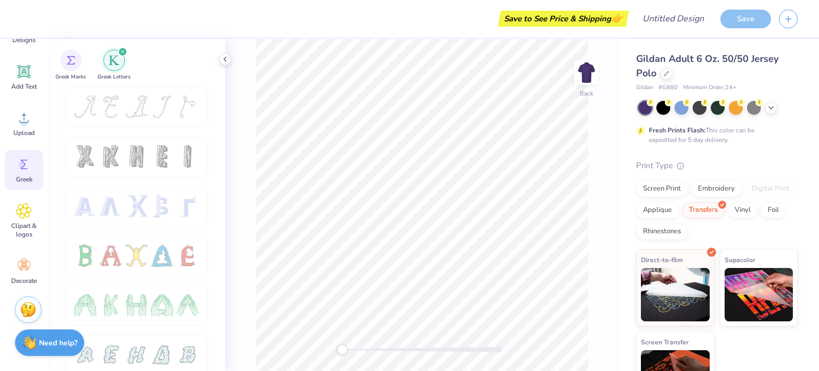
click at [30, 254] on div "Decorate" at bounding box center [24, 271] width 38 height 40
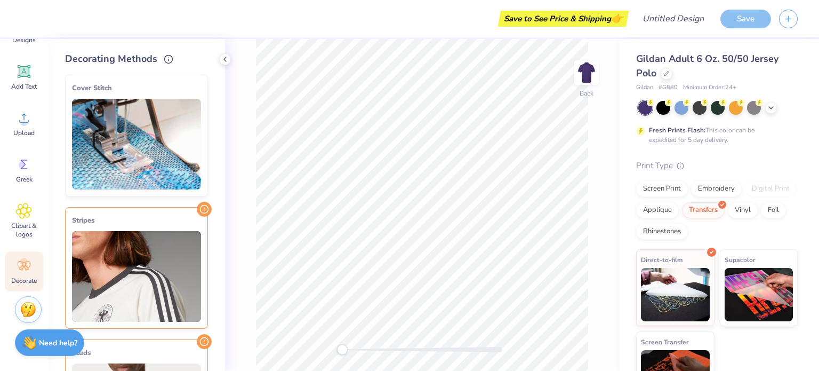
click at [115, 235] on img at bounding box center [136, 276] width 129 height 91
click at [96, 277] on img at bounding box center [136, 276] width 129 height 91
click at [29, 244] on div "Clipart & logos" at bounding box center [24, 220] width 38 height 49
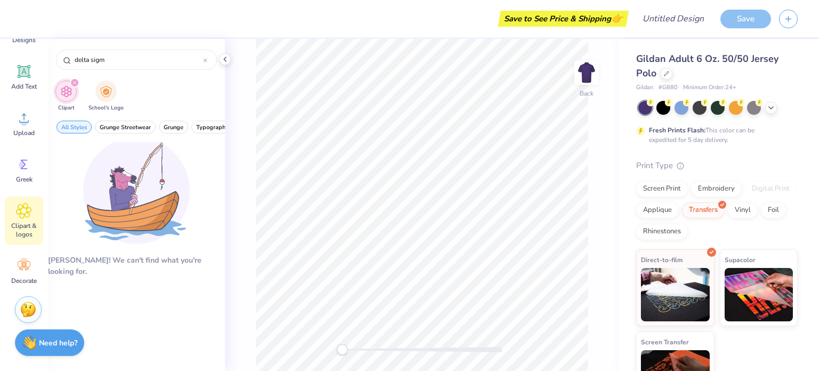
click at [207, 61] on icon at bounding box center [205, 60] width 4 height 4
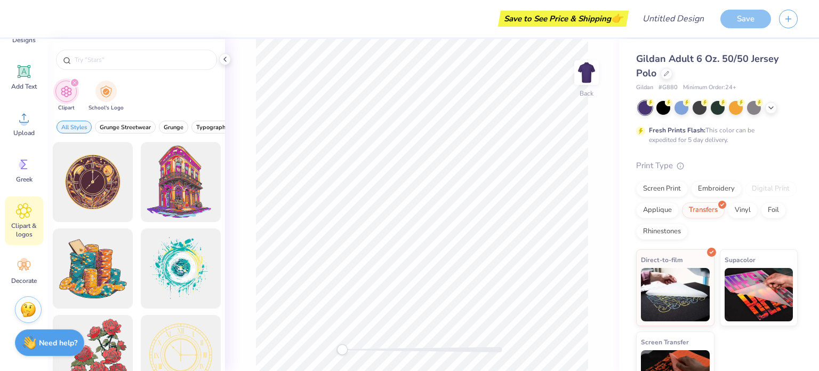
click at [29, 182] on span "Greek" at bounding box center [24, 179] width 17 height 9
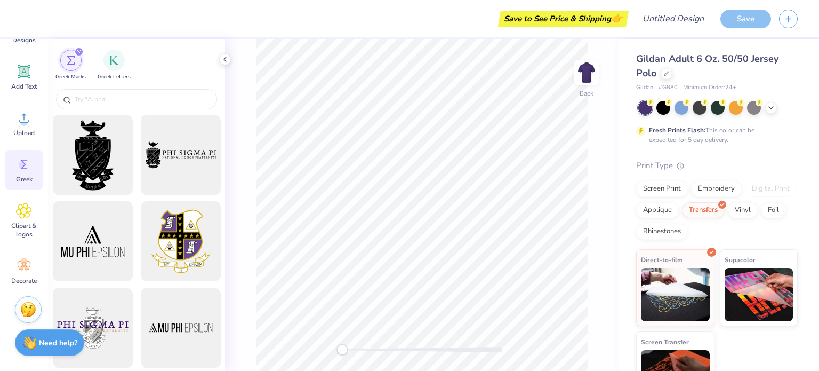
click at [38, 109] on div "Upload" at bounding box center [24, 124] width 38 height 40
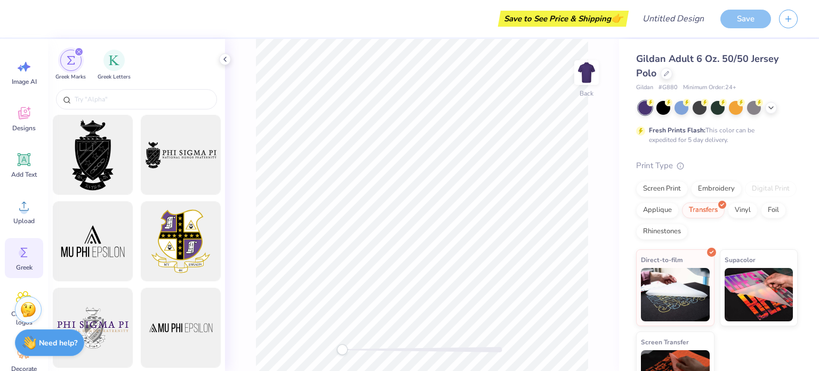
scroll to position [4, 0]
click at [28, 130] on span "Designs" at bounding box center [23, 132] width 23 height 9
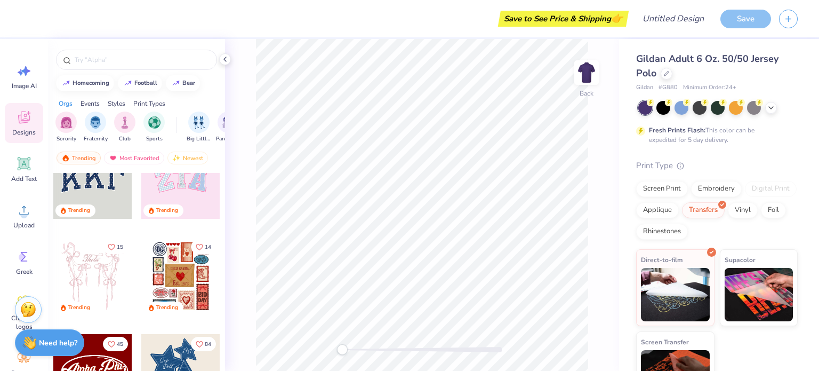
scroll to position [0, 0]
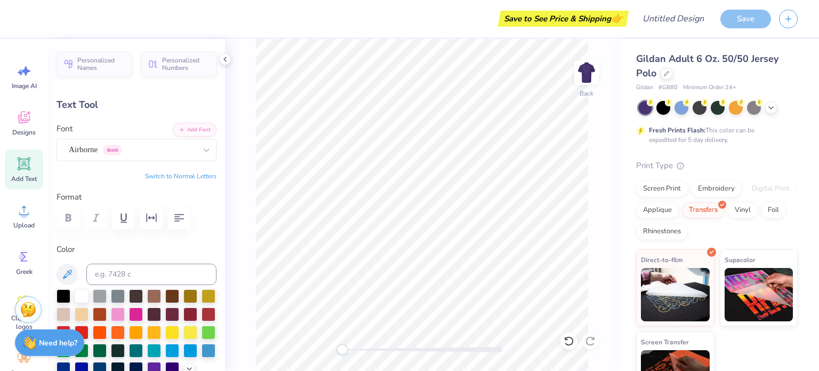
click at [18, 129] on span "Designs" at bounding box center [23, 132] width 23 height 9
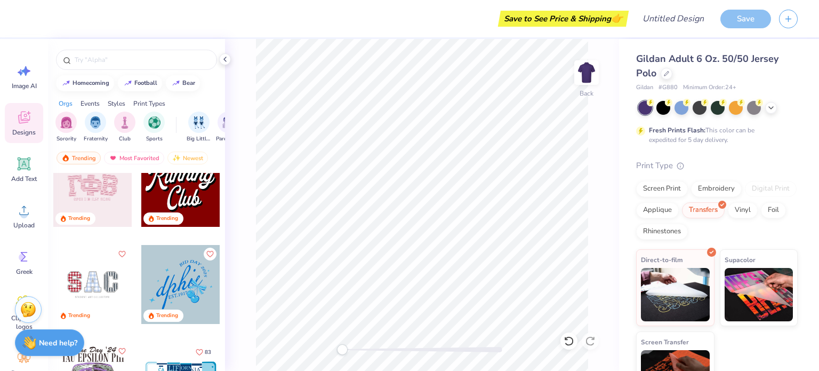
scroll to position [1191, 0]
click at [70, 121] on img "filter for Sorority" at bounding box center [66, 122] width 12 height 12
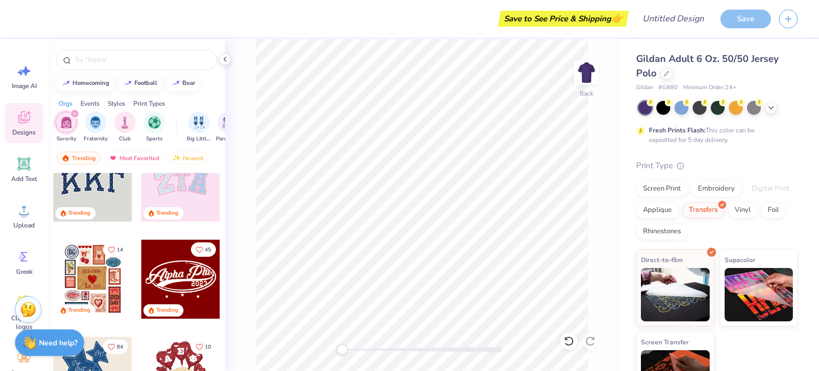
scroll to position [0, 0]
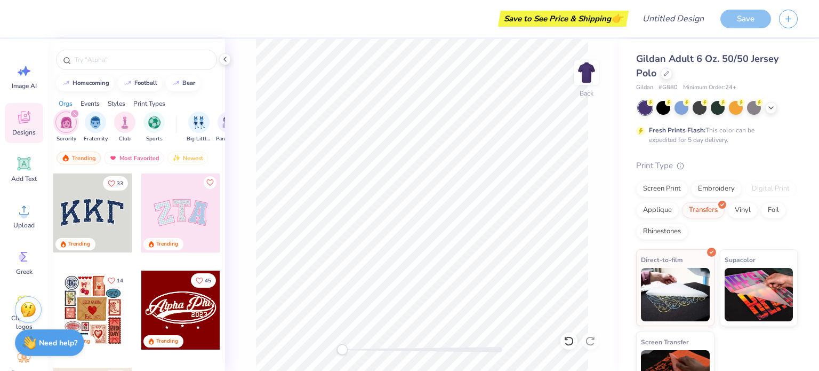
click at [102, 234] on div at bounding box center [92, 212] width 79 height 79
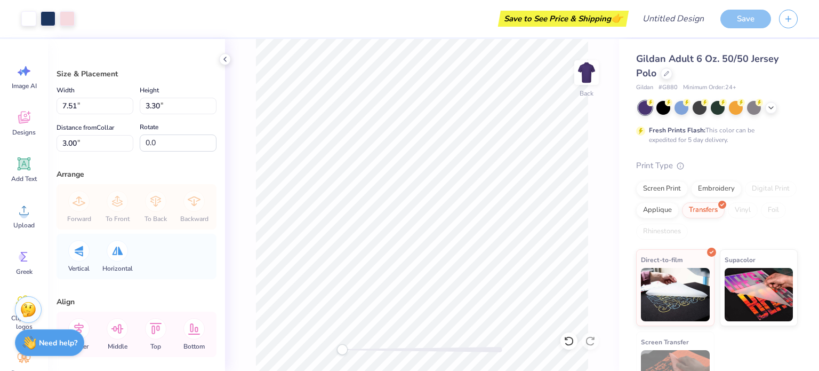
click at [51, 19] on div at bounding box center [48, 18] width 15 height 15
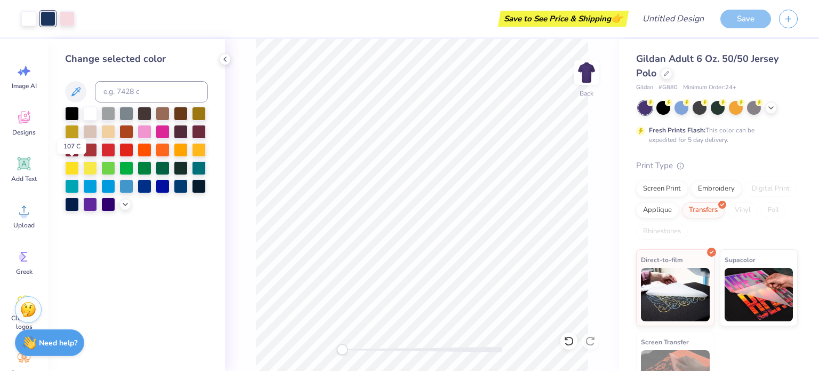
click at [70, 172] on div at bounding box center [72, 168] width 14 height 14
click at [62, 19] on div at bounding box center [67, 18] width 15 height 15
click at [158, 136] on div at bounding box center [163, 132] width 14 height 14
click at [73, 206] on div at bounding box center [72, 204] width 14 height 14
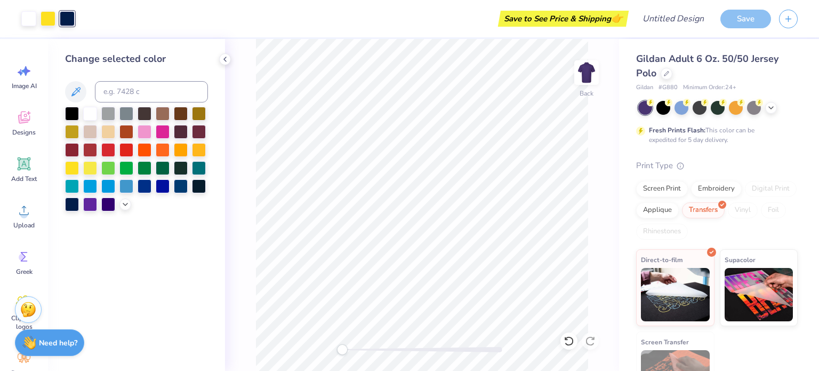
click at [97, 207] on div at bounding box center [90, 204] width 14 height 14
click at [115, 206] on div at bounding box center [108, 204] width 14 height 14
click at [85, 163] on div at bounding box center [90, 168] width 14 height 14
click at [36, 17] on div at bounding box center [28, 18] width 15 height 15
click at [162, 134] on div at bounding box center [163, 132] width 14 height 14
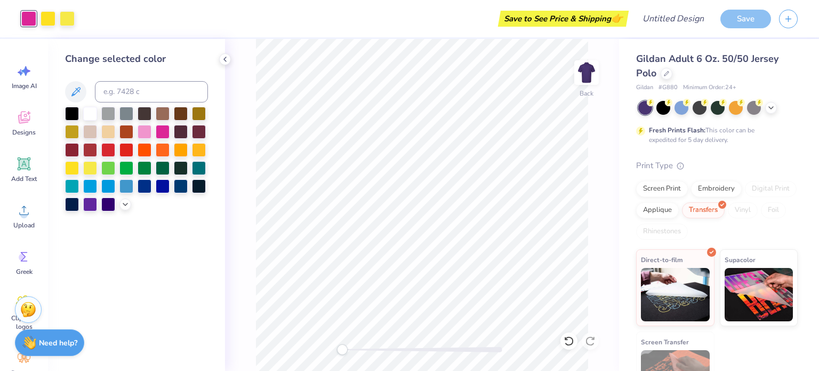
click at [224, 57] on icon at bounding box center [225, 59] width 9 height 9
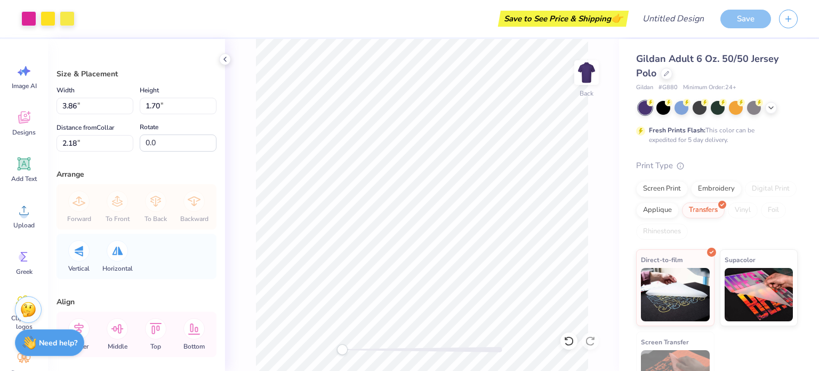
click at [682, 189] on div "Screen Print" at bounding box center [662, 189] width 52 height 16
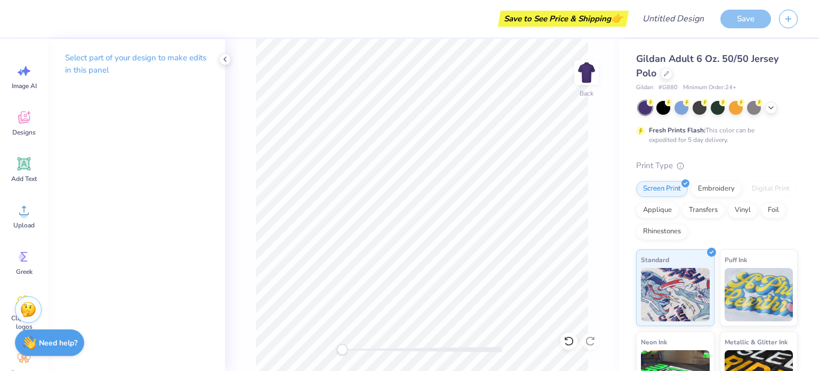
click at [26, 174] on span "Add Text" at bounding box center [24, 178] width 26 height 9
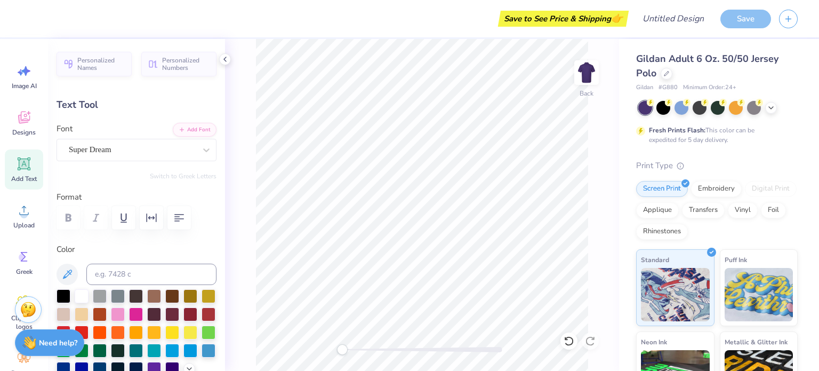
scroll to position [9, 2]
type textarea "T"
click at [179, 157] on div "Super Dream" at bounding box center [132, 149] width 129 height 17
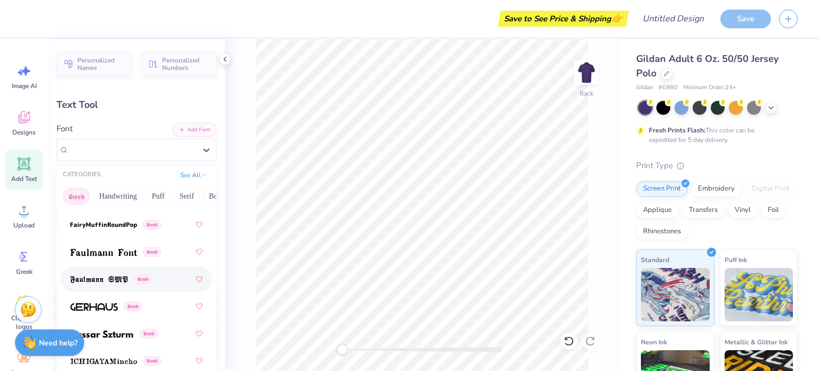
scroll to position [474, 0]
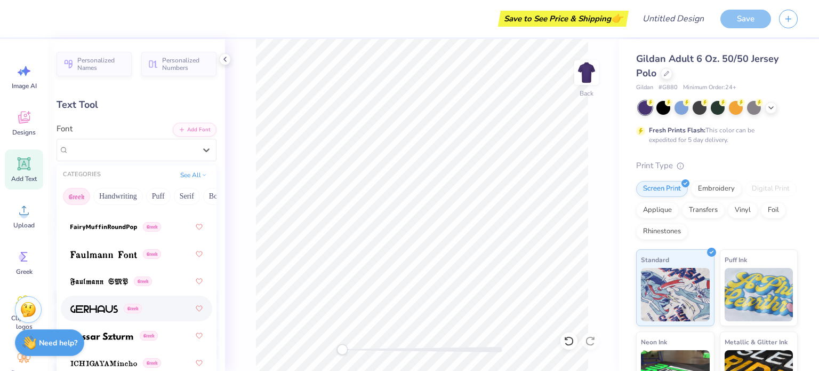
click at [145, 308] on div "Greek" at bounding box center [136, 308] width 132 height 19
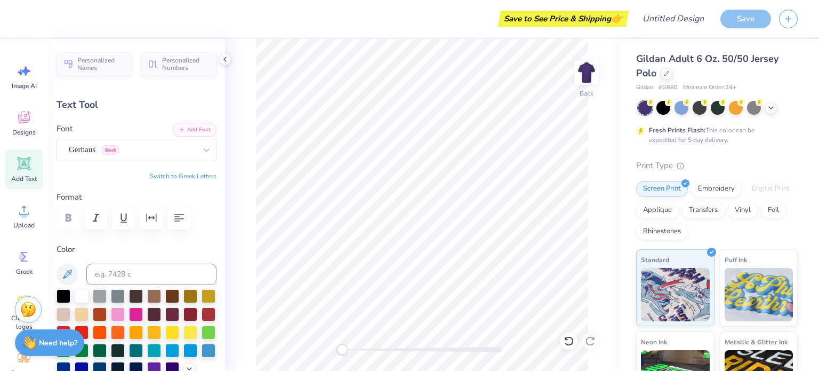
click at [160, 176] on button "Switch to Greek Letters" at bounding box center [183, 176] width 67 height 9
type textarea "Δ"
type input "1.43"
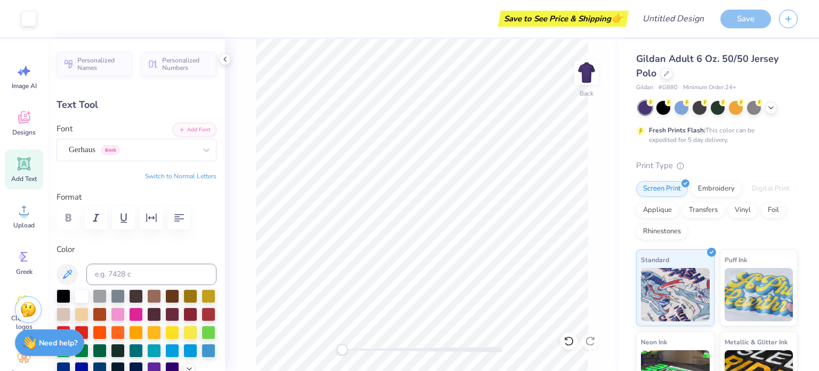
type input "12.39"
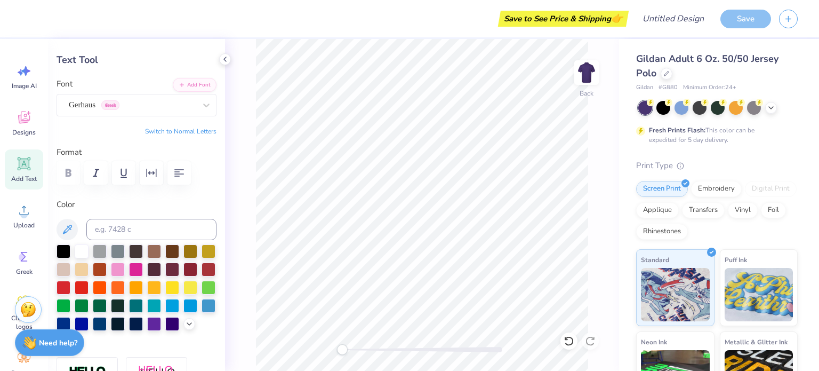
scroll to position [55, 0]
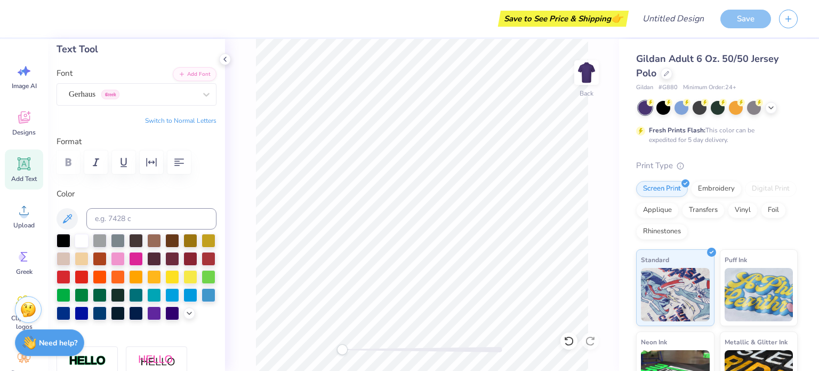
click at [165, 284] on div at bounding box center [172, 277] width 14 height 14
click at [151, 169] on button "button" at bounding box center [151, 161] width 23 height 23
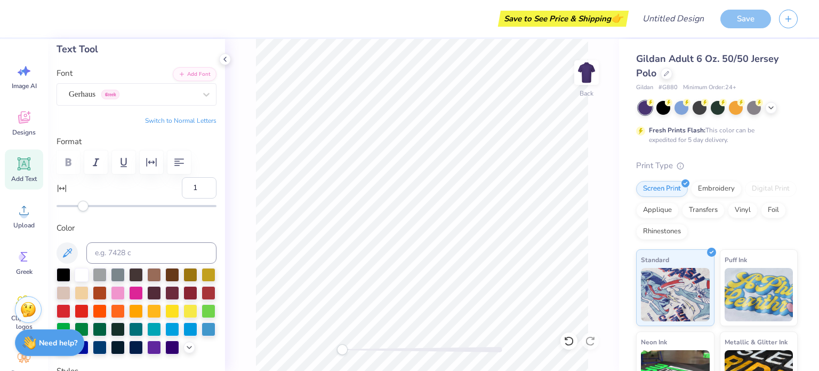
type input "0"
drag, startPoint x: 78, startPoint y: 203, endPoint x: 82, endPoint y: 209, distance: 7.0
click at [82, 209] on div "Accessibility label" at bounding box center [81, 206] width 11 height 11
click at [184, 151] on button "button" at bounding box center [179, 161] width 23 height 23
click at [720, 182] on div "Embroidery" at bounding box center [716, 189] width 51 height 16
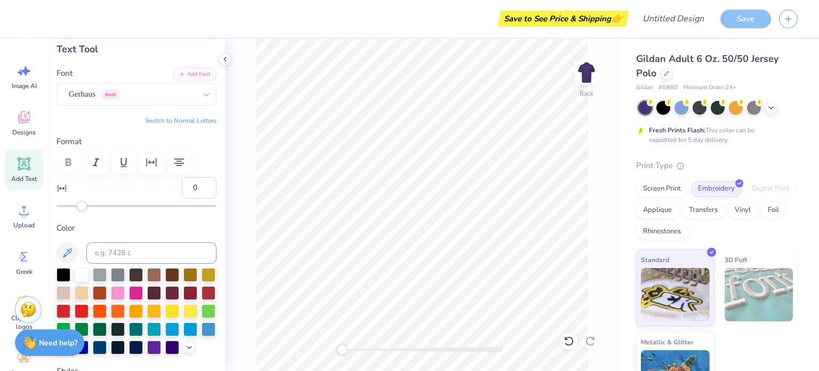
scroll to position [37, 0]
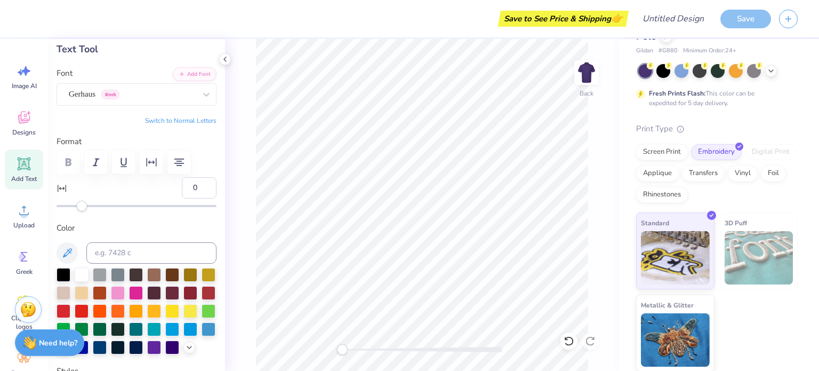
click at [251, 202] on div "Back" at bounding box center [422, 205] width 394 height 332
click at [34, 163] on div "Add Text" at bounding box center [24, 169] width 38 height 40
type input "5.90"
type input "12.40"
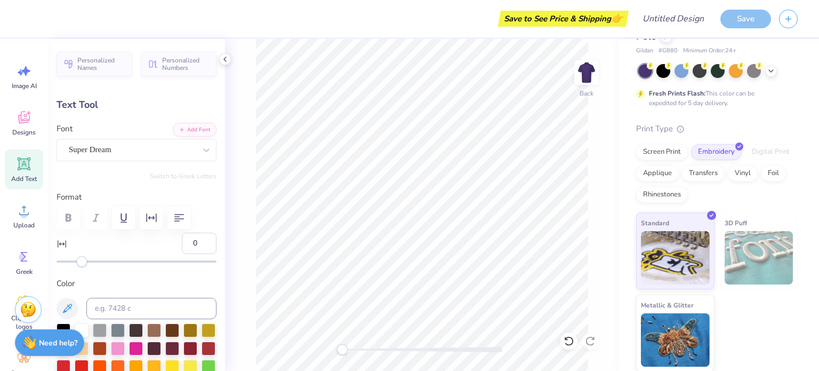
type textarea "pi"
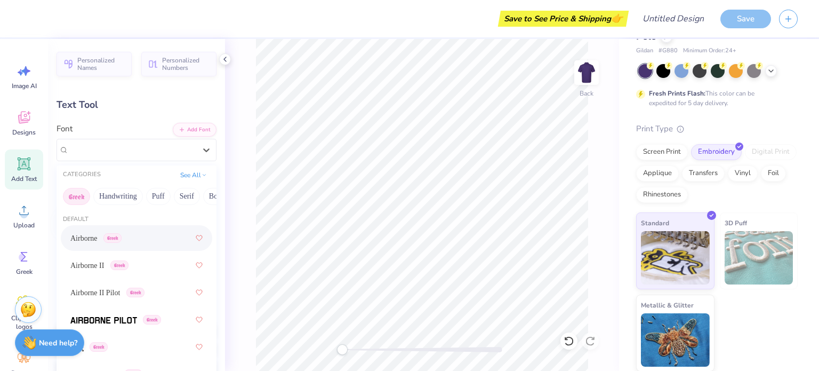
click at [146, 159] on div "Super Dream" at bounding box center [137, 150] width 160 height 22
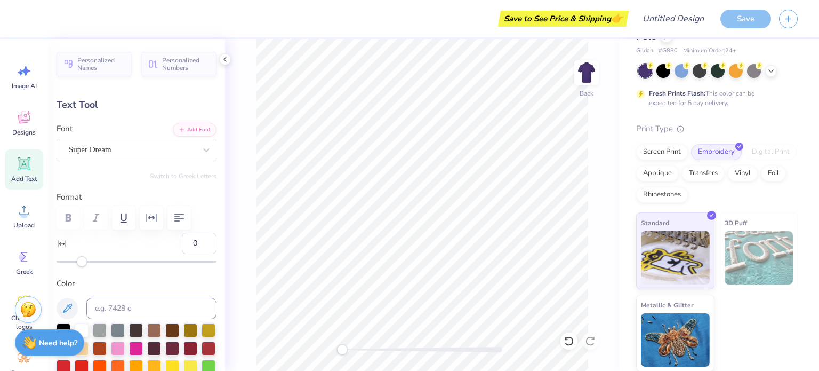
click at [162, 60] on span "Personalized Numbers" at bounding box center [186, 64] width 48 height 15
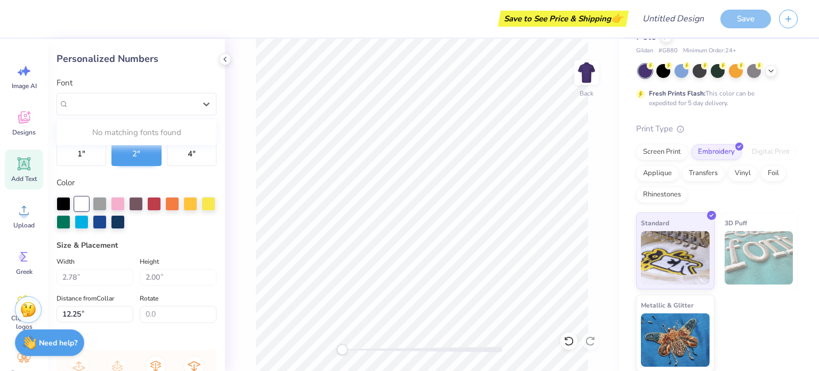
click at [89, 112] on div "Varsity Team" at bounding box center [137, 104] width 160 height 22
click at [201, 181] on label "Color" at bounding box center [137, 183] width 160 height 12
click at [226, 61] on polyline at bounding box center [225, 59] width 2 height 4
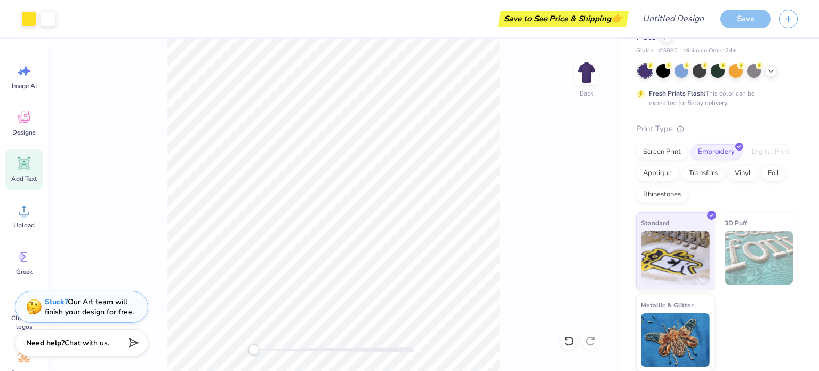
click at [29, 163] on icon at bounding box center [24, 164] width 16 height 16
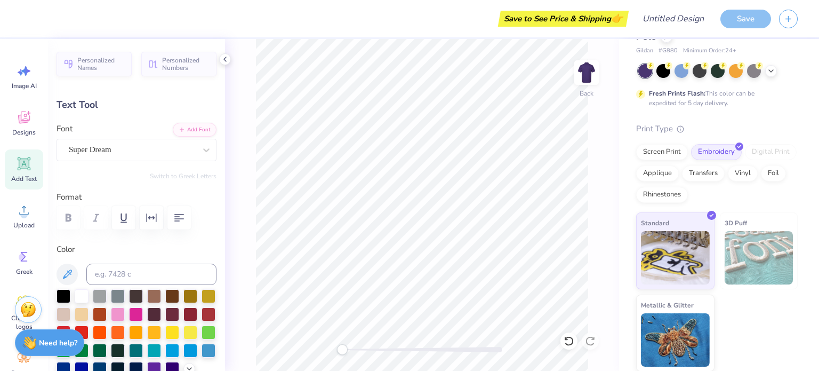
click at [101, 72] on button "Personalized Names" at bounding box center [94, 64] width 75 height 25
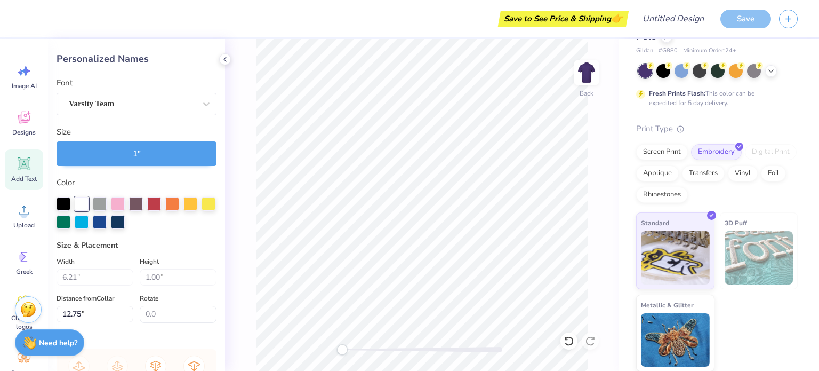
click at [35, 170] on div "Add Text" at bounding box center [24, 169] width 38 height 40
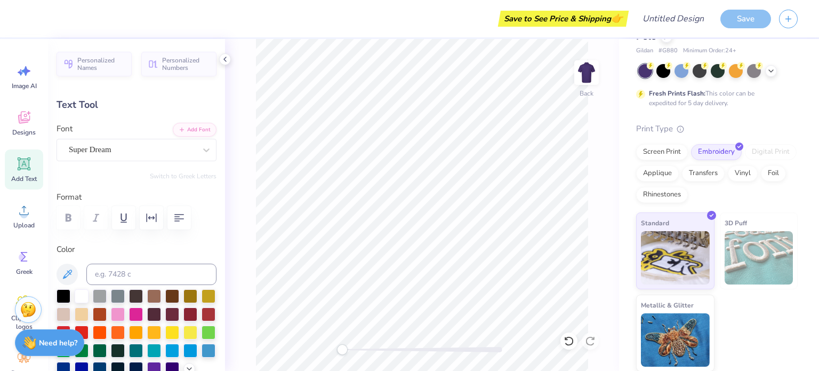
click at [174, 149] on div "Super Dream" at bounding box center [132, 149] width 129 height 17
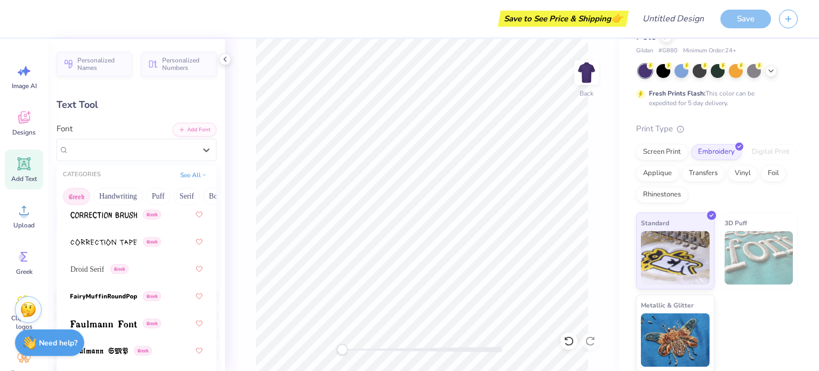
scroll to position [405, 0]
click at [134, 269] on div "Droid Serif Greek" at bounding box center [136, 268] width 132 height 19
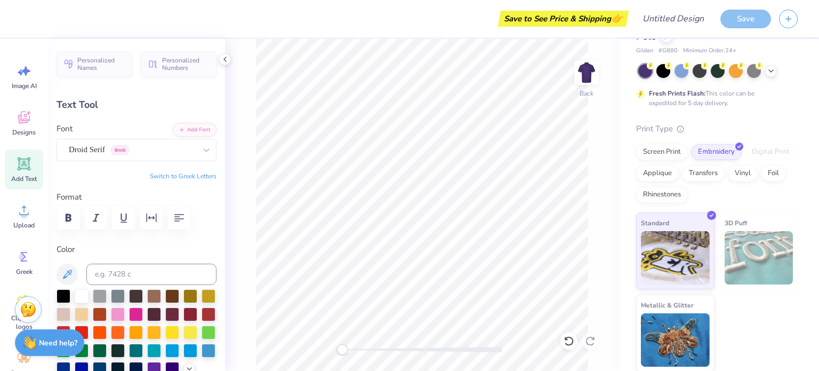
click at [188, 177] on button "Switch to Greek Letters" at bounding box center [183, 176] width 67 height 9
click at [20, 268] on span "Greek" at bounding box center [24, 271] width 17 height 9
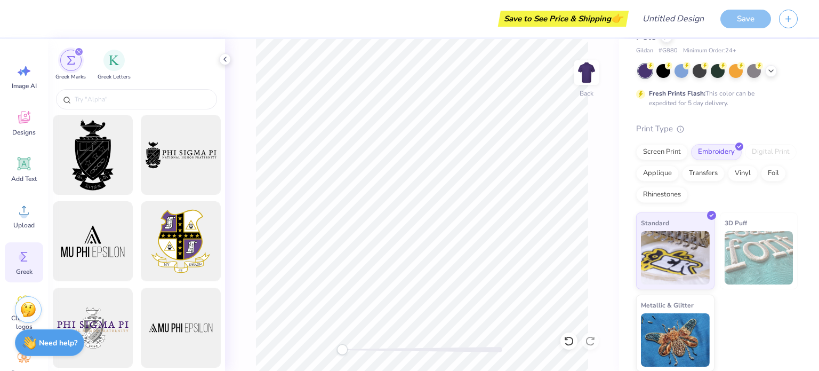
click at [138, 102] on input "text" at bounding box center [142, 99] width 137 height 11
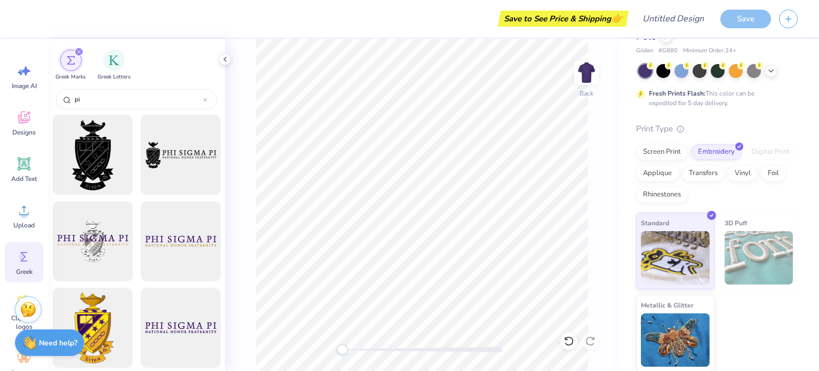
type input "pi"
click at [21, 131] on span "Designs" at bounding box center [23, 132] width 23 height 9
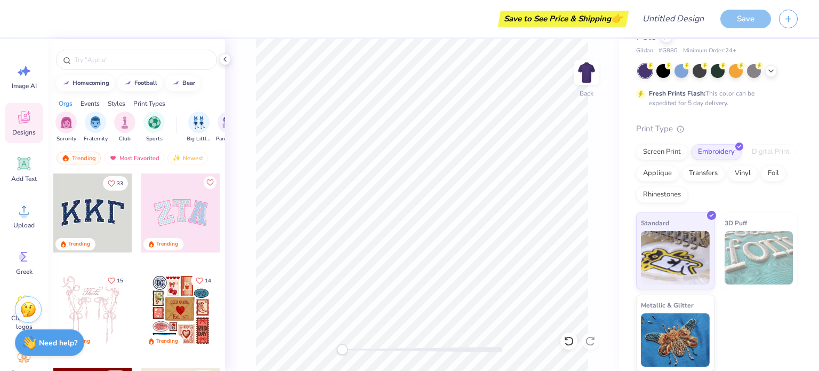
click at [28, 72] on icon at bounding box center [25, 71] width 9 height 10
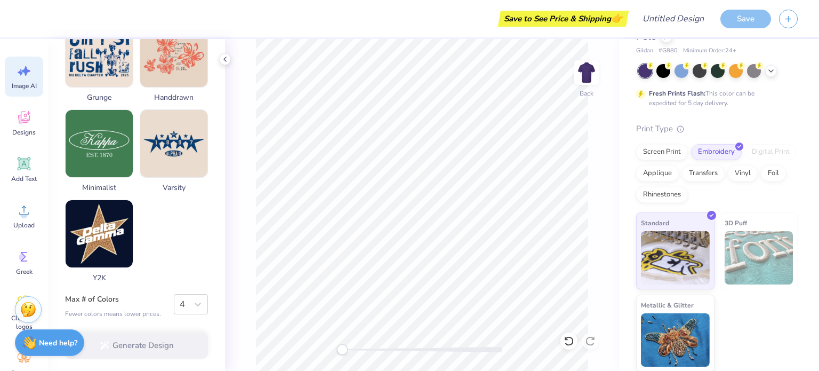
scroll to position [0, 0]
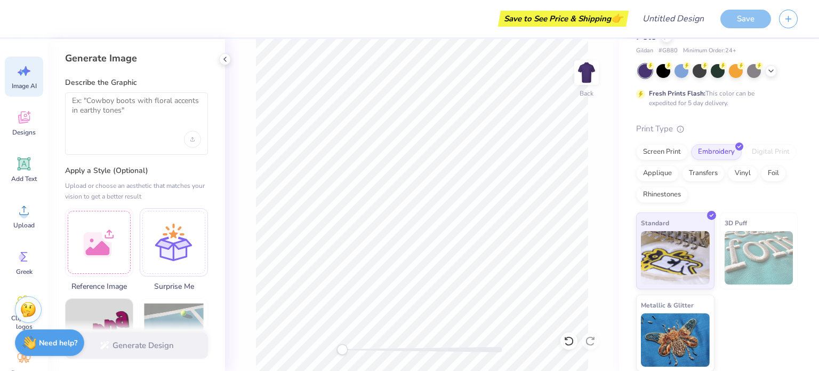
click at [167, 130] on div at bounding box center [136, 123] width 143 height 62
click at [145, 118] on textarea at bounding box center [136, 109] width 129 height 27
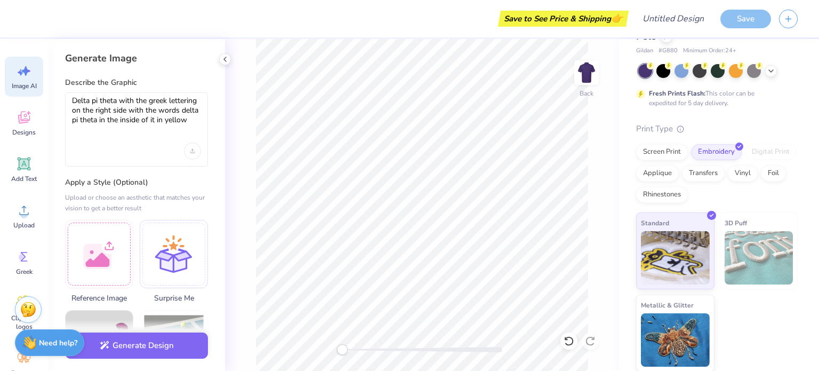
click at [195, 149] on div "Upload image" at bounding box center [192, 150] width 17 height 17
click at [184, 137] on div "Delta pi theta with the greek lettering on the right side with the words delta …" at bounding box center [136, 129] width 143 height 74
click at [187, 128] on textarea "Delta pi theta with the greek lettering on the right side with the words delta …" at bounding box center [136, 115] width 129 height 38
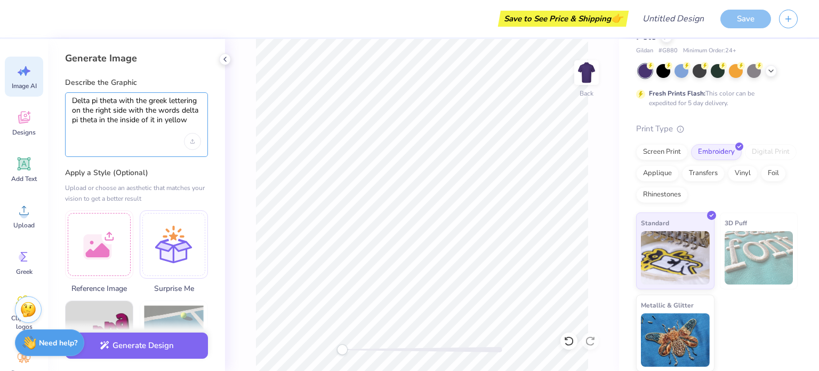
type textarea "Delta pi theta with the greek lettering on the right side with the words delta …"
click at [133, 182] on div "Upload or choose an aesthetic that matches your vision to get a better result" at bounding box center [136, 192] width 143 height 21
click at [194, 140] on icon "Upload image" at bounding box center [192, 141] width 4 height 4
click at [197, 112] on textarea "Delta pi theta with the greek lettering on the right side with the words delta …" at bounding box center [136, 110] width 129 height 29
click at [192, 119] on textarea "Delta pi theta with the greek lettering on the right side with the words delta …" at bounding box center [136, 110] width 129 height 29
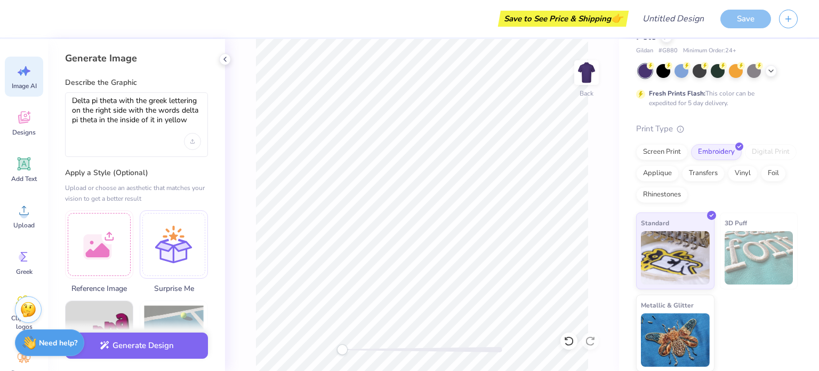
click at [126, 245] on div at bounding box center [99, 244] width 68 height 68
click at [145, 339] on button "Generate Design" at bounding box center [136, 345] width 143 height 26
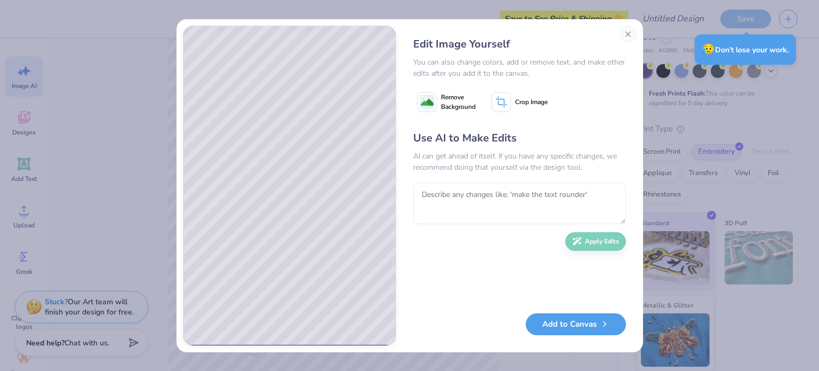
click at [566, 324] on button "Add to Canvas" at bounding box center [576, 324] width 100 height 22
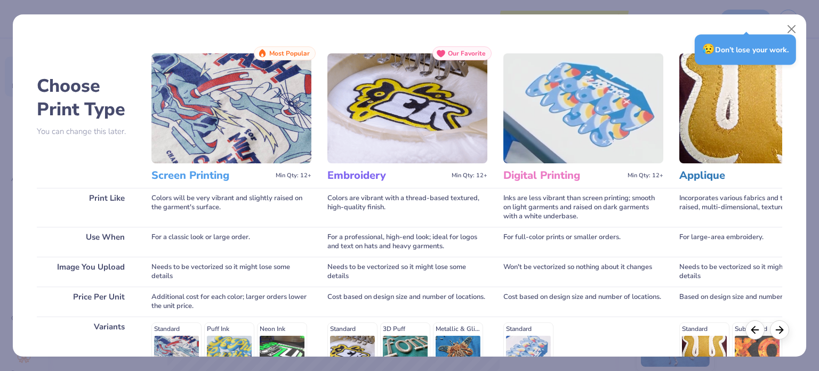
click at [230, 191] on div "Colors will be very vibrant and slightly raised on the garment's surface." at bounding box center [232, 207] width 160 height 39
click at [214, 181] on h3 "Screen Printing" at bounding box center [212, 176] width 120 height 14
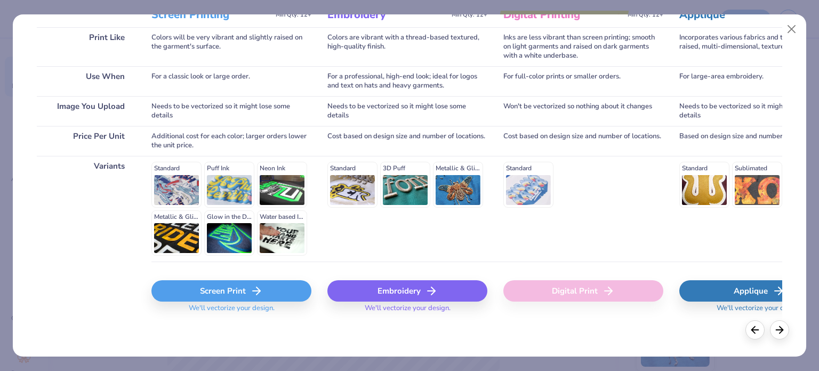
click at [277, 288] on div "Screen Print" at bounding box center [232, 290] width 160 height 21
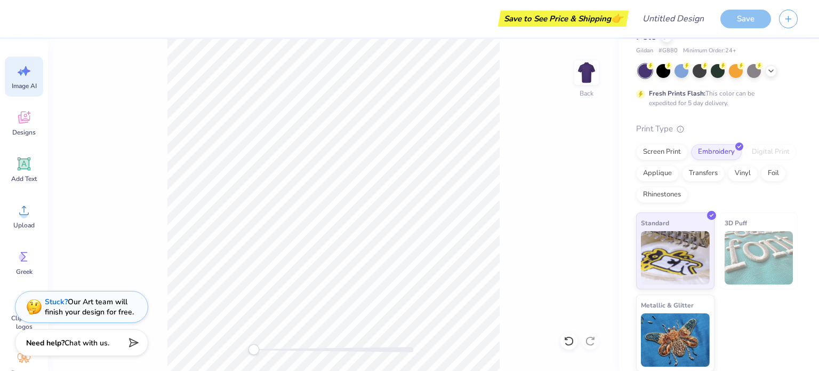
scroll to position [0, 0]
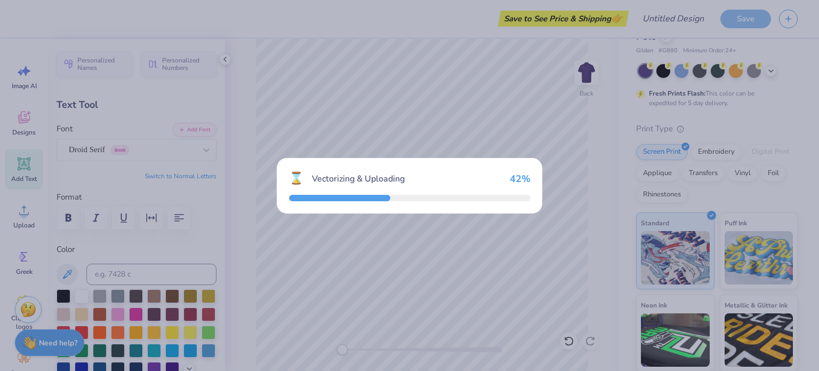
click at [303, 251] on div "⌛ Vectorizing & Uploading 42 %" at bounding box center [409, 185] width 819 height 371
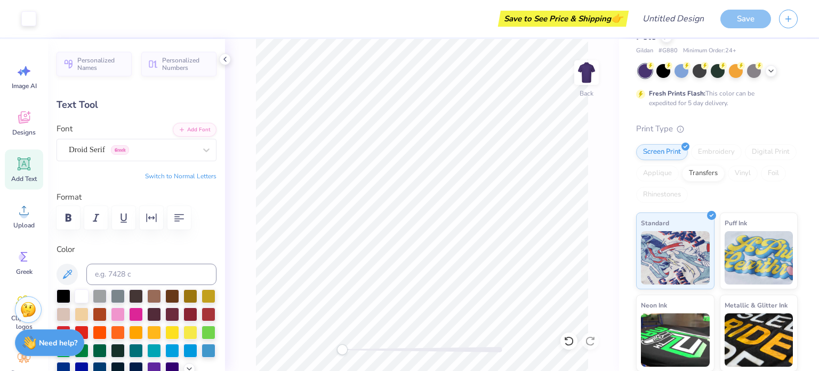
type input "2.27"
type input "1.33"
type input "12.58"
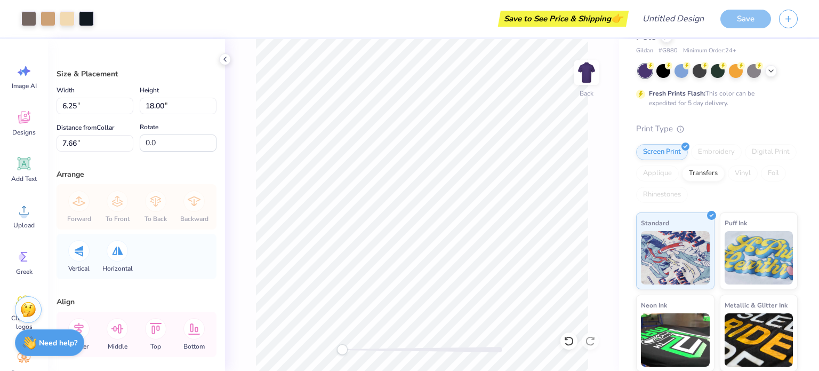
click at [28, 23] on div at bounding box center [28, 18] width 15 height 15
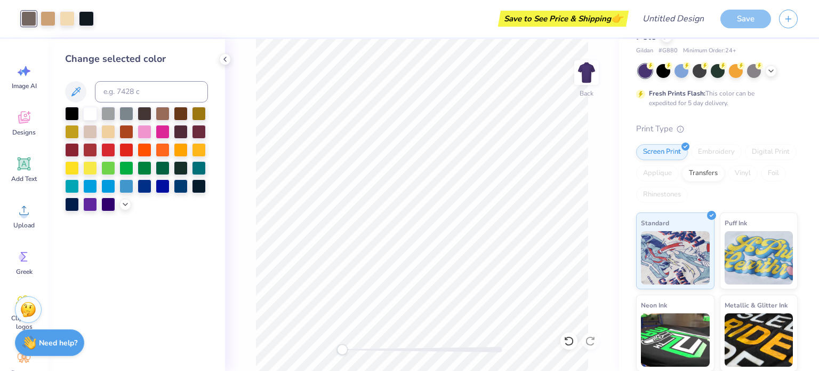
click at [73, 168] on div at bounding box center [72, 168] width 14 height 14
click at [35, 22] on div at bounding box center [28, 18] width 15 height 15
click at [73, 177] on div at bounding box center [136, 159] width 143 height 105
click at [71, 173] on div at bounding box center [72, 168] width 14 height 14
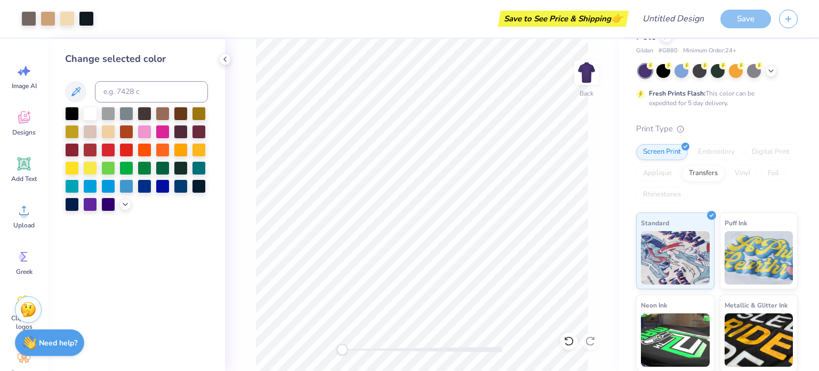
click at [70, 170] on div at bounding box center [72, 168] width 14 height 14
click at [29, 23] on div at bounding box center [28, 18] width 15 height 15
click at [70, 166] on div at bounding box center [72, 168] width 14 height 14
click at [45, 18] on div at bounding box center [48, 18] width 15 height 15
click at [66, 168] on div at bounding box center [72, 168] width 14 height 14
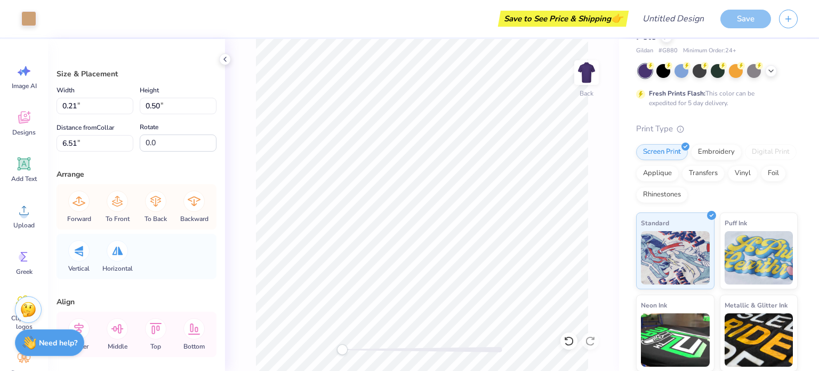
click at [26, 19] on div at bounding box center [28, 18] width 15 height 15
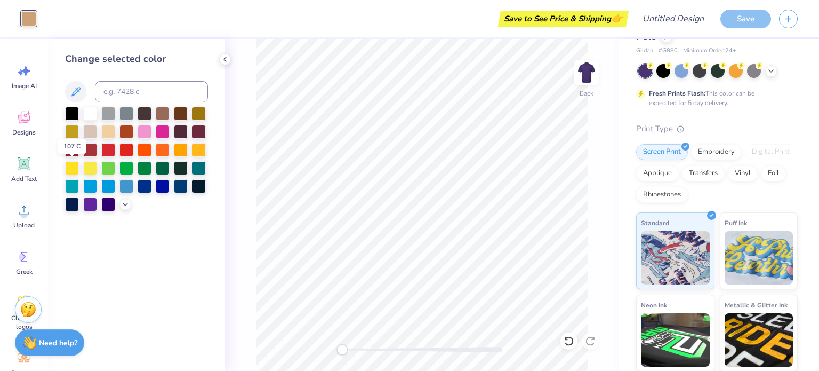
click at [73, 165] on div at bounding box center [72, 168] width 14 height 14
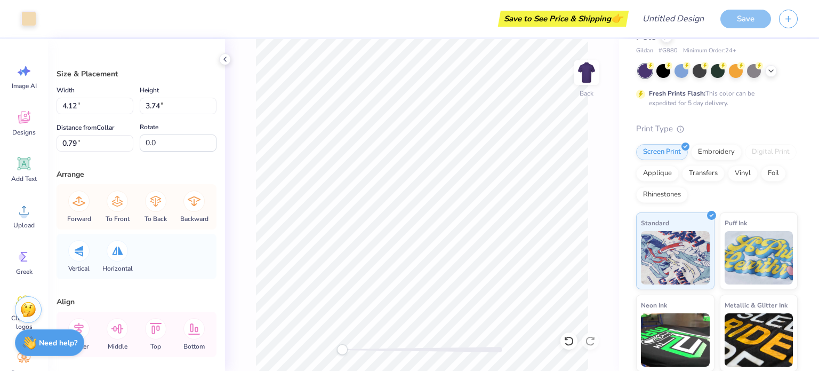
click at [30, 18] on div at bounding box center [28, 18] width 15 height 15
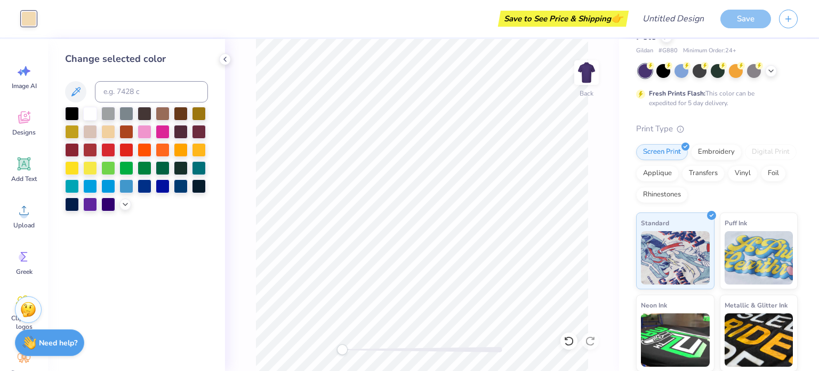
click at [71, 165] on div at bounding box center [72, 168] width 14 height 14
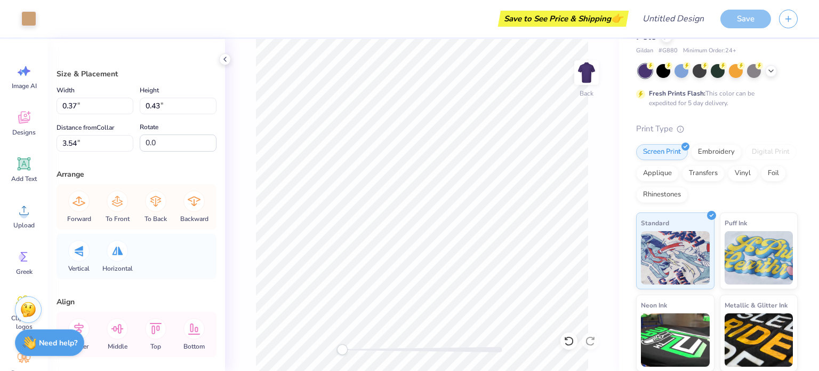
type input "0.18"
type input "0.59"
type input "3.38"
type input "0.43"
type input "3.37"
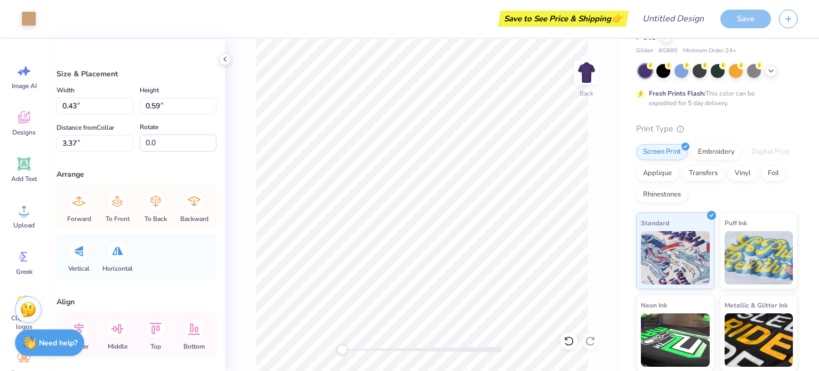
type input "0.37"
type input "0.43"
type input "3.54"
click at [30, 21] on div at bounding box center [28, 18] width 15 height 15
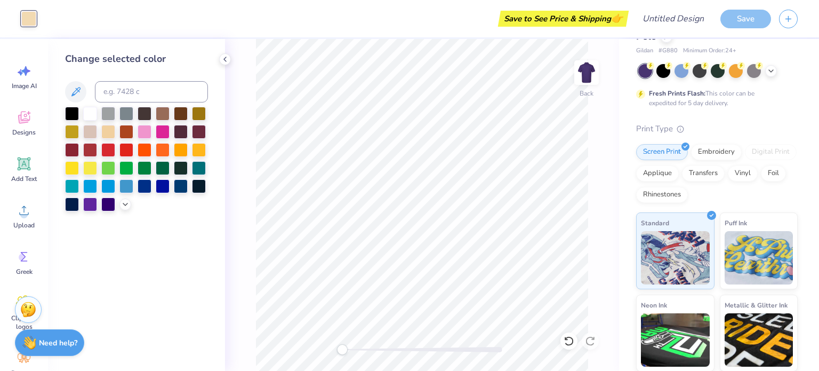
click at [70, 166] on div at bounding box center [72, 168] width 14 height 14
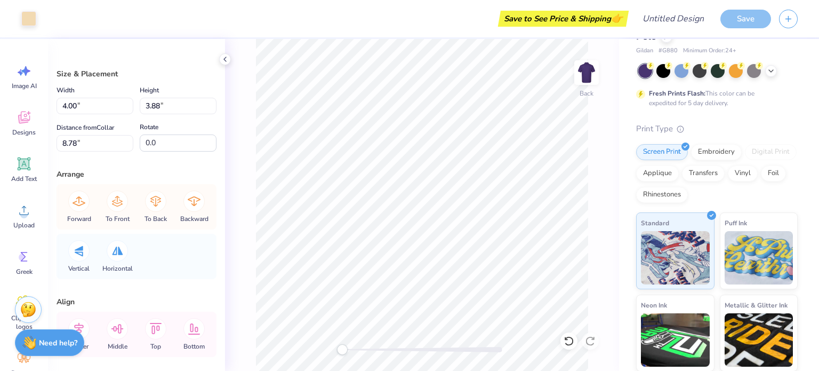
click at [25, 19] on div at bounding box center [28, 18] width 15 height 15
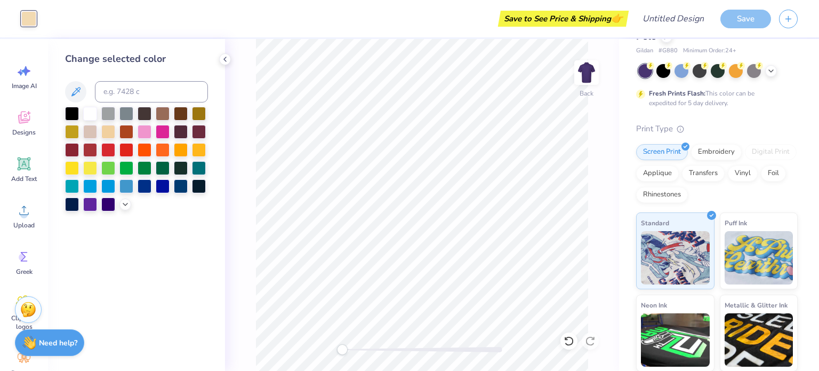
click at [73, 165] on div at bounding box center [72, 168] width 14 height 14
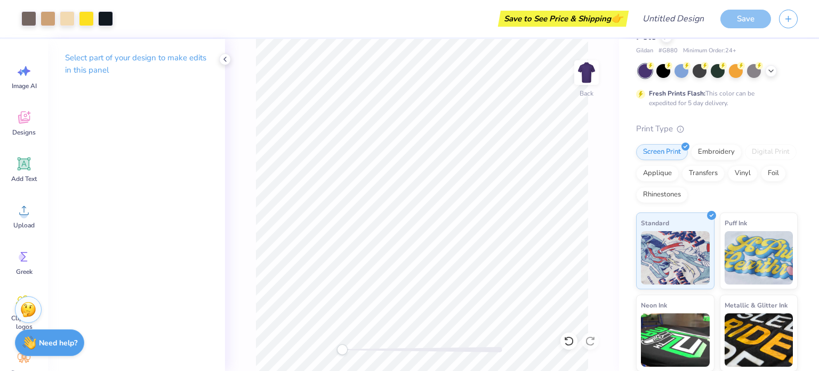
click at [22, 170] on icon at bounding box center [24, 164] width 16 height 16
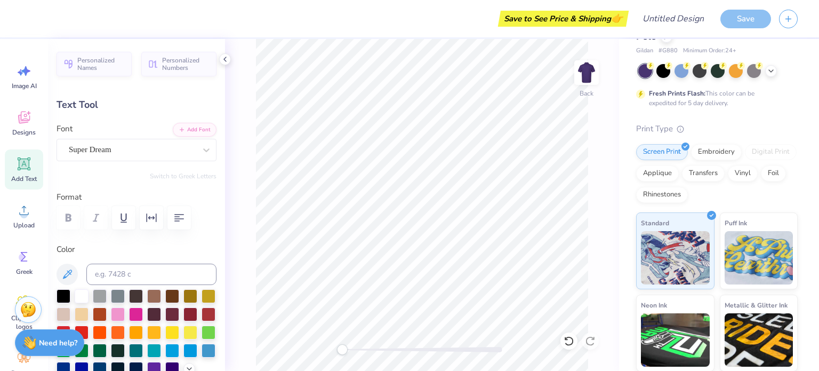
scroll to position [9, 1]
type textarea "delta"
click at [184, 151] on div "Super Dream" at bounding box center [132, 149] width 129 height 17
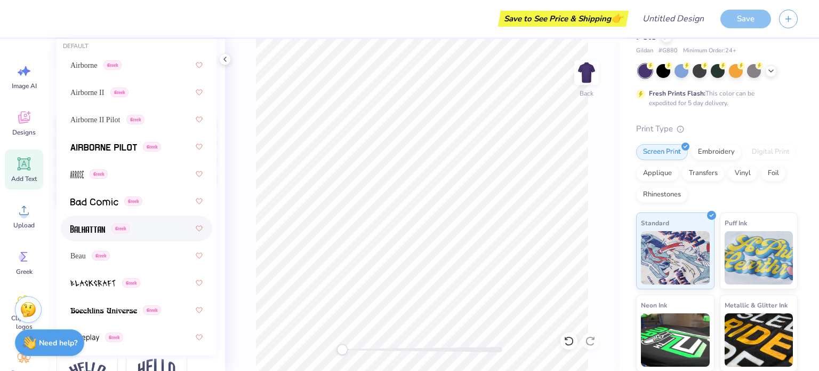
scroll to position [0, 0]
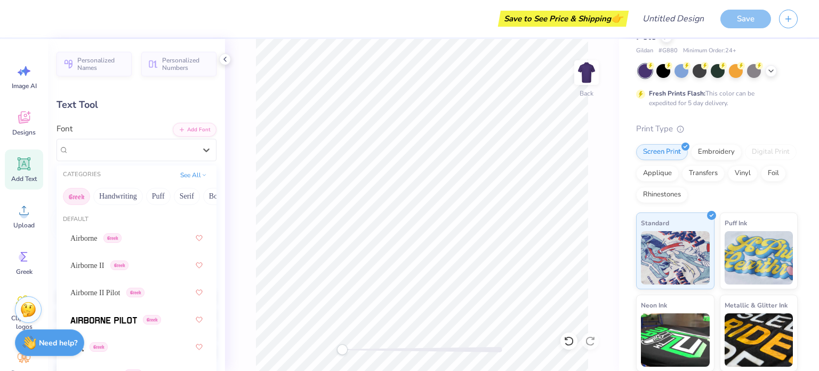
click at [119, 199] on button "Handwriting" at bounding box center [118, 196] width 50 height 17
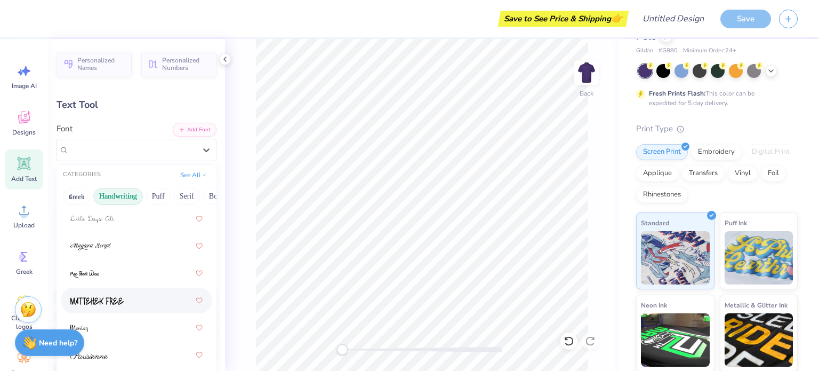
scroll to position [466, 0]
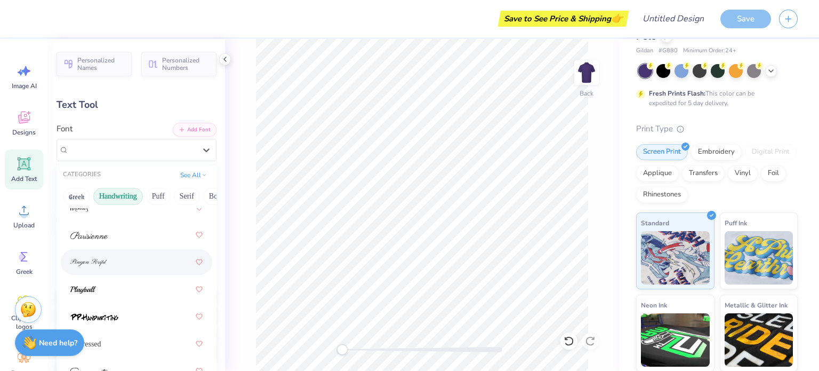
click at [109, 259] on div at bounding box center [136, 261] width 132 height 19
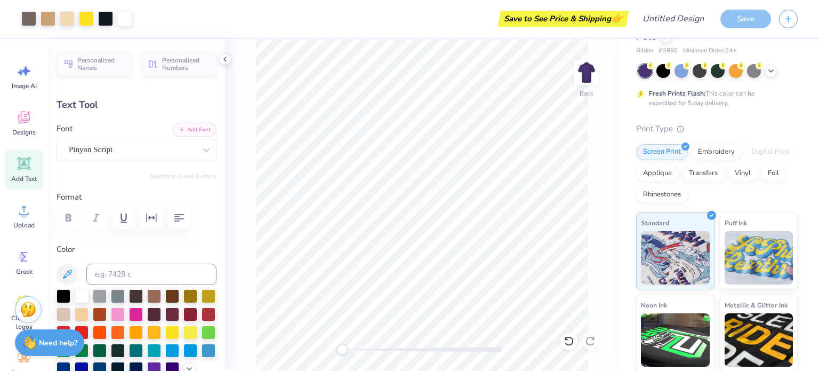
type input "4.16"
type input "1.91"
type input "12.30"
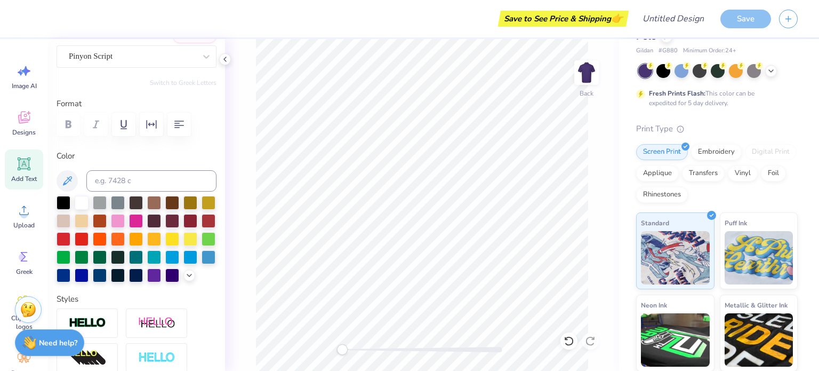
scroll to position [94, 0]
click at [143, 221] on div at bounding box center [136, 220] width 14 height 14
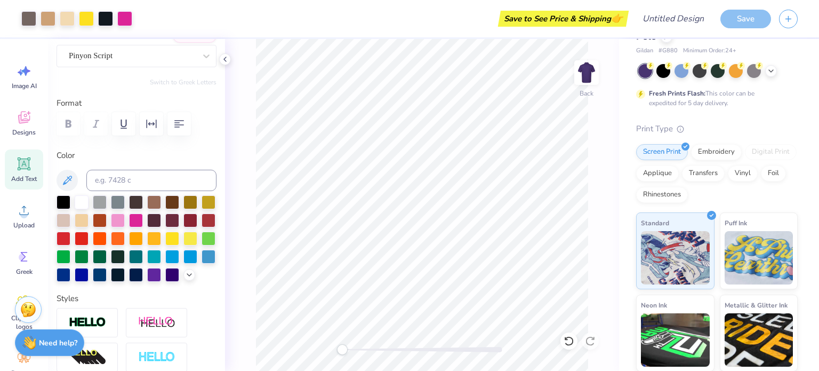
type input "2.32"
type input "1.06"
type input "3.00"
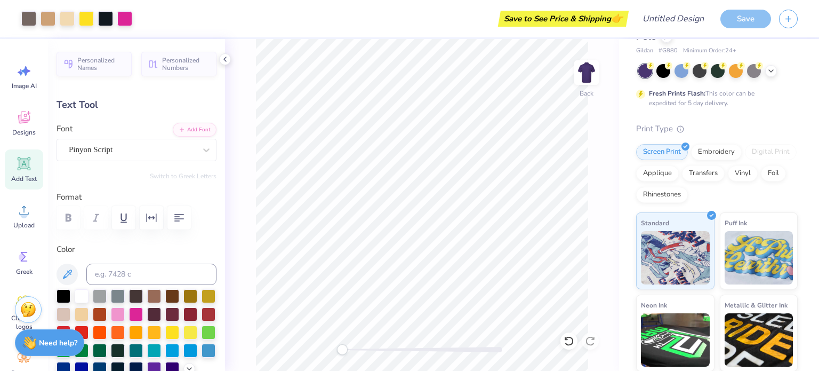
click at [10, 169] on div "Add Text" at bounding box center [24, 169] width 38 height 40
type input "5.90"
type input "1.71"
type input "12.40"
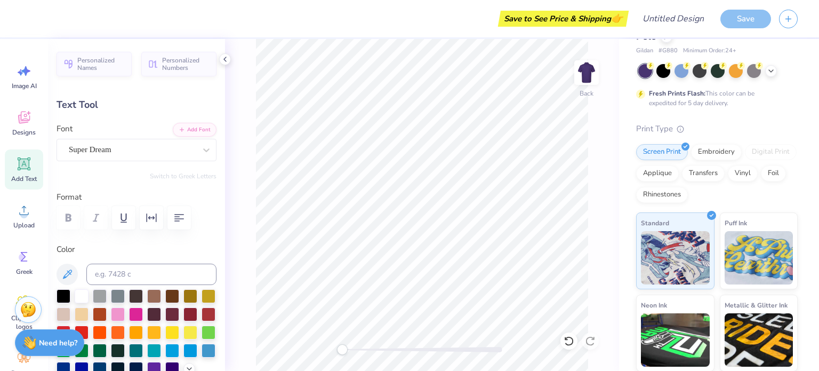
type textarea "T"
type textarea "p"
type textarea "Pi"
type input "3.87"
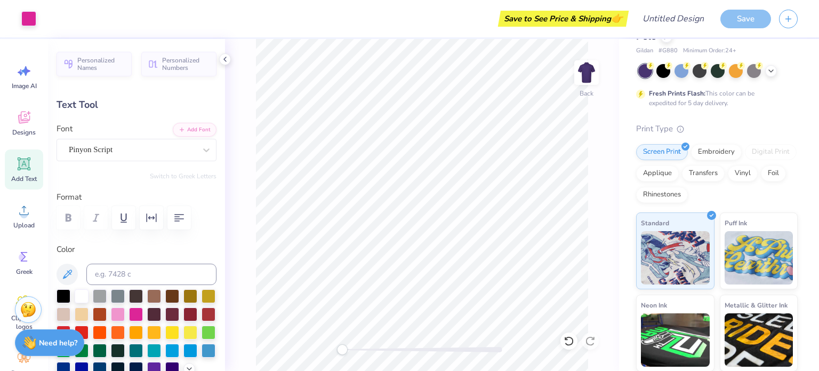
type input "1.77"
type input "2.66"
type textarea "Delta"
type input "2.02"
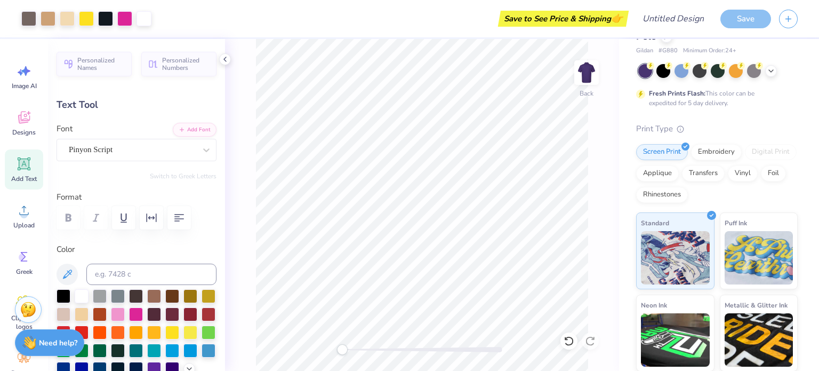
type input "1.70"
type input "12.40"
click at [160, 147] on div "Super Dream" at bounding box center [132, 149] width 129 height 17
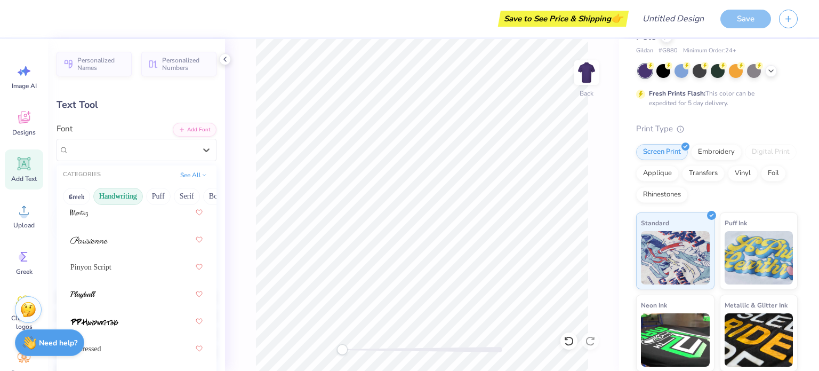
scroll to position [466, 0]
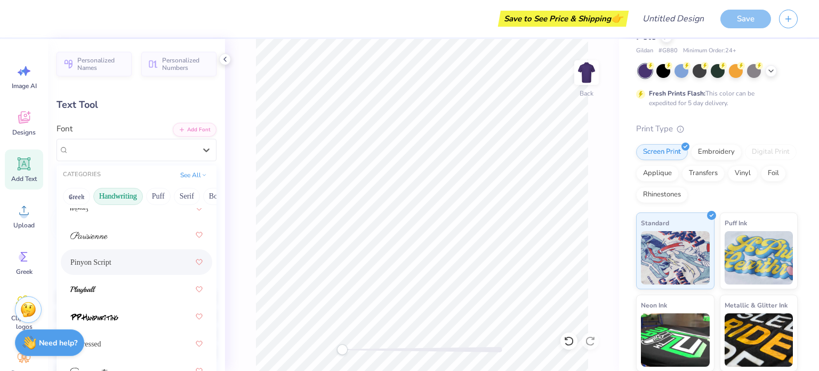
click at [137, 258] on div "Pinyon Script" at bounding box center [136, 261] width 132 height 19
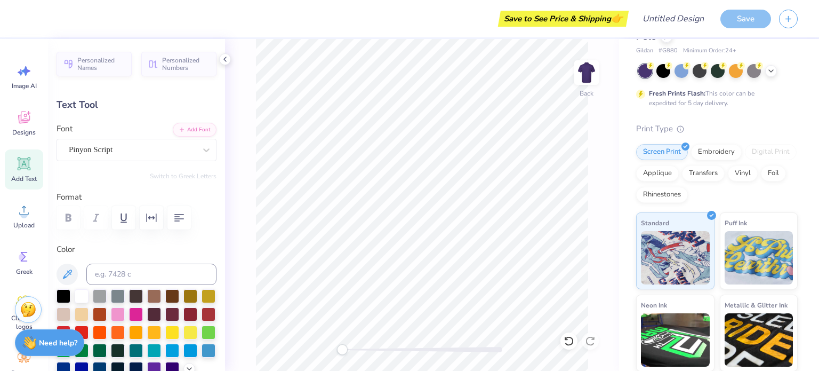
click at [143, 316] on div at bounding box center [136, 314] width 14 height 14
click at [37, 179] on div "Add Text" at bounding box center [24, 169] width 38 height 40
type input "5.90"
type input "1.71"
